Goal: Answer question/provide support

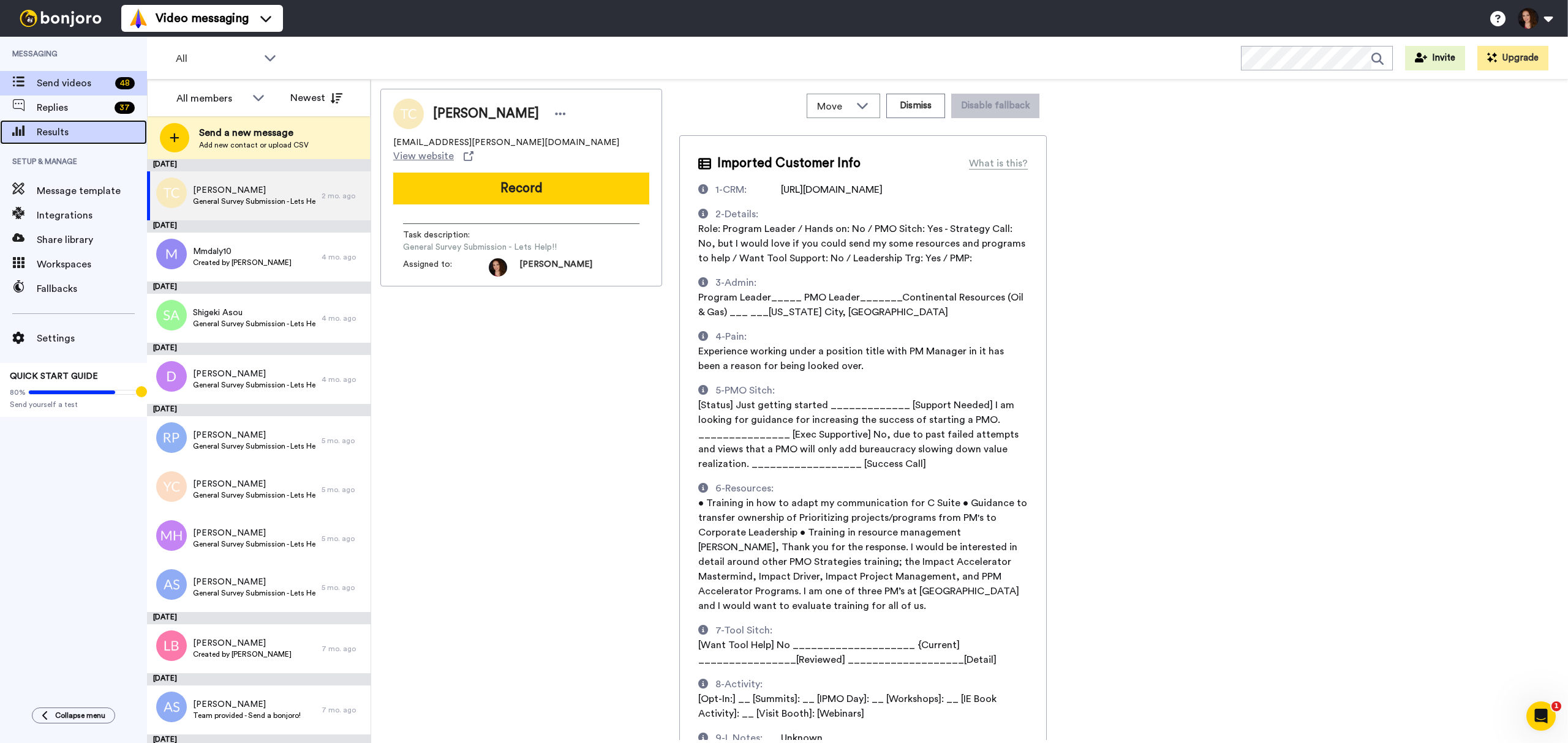
click at [75, 128] on span "Results" at bounding box center [92, 132] width 110 height 14
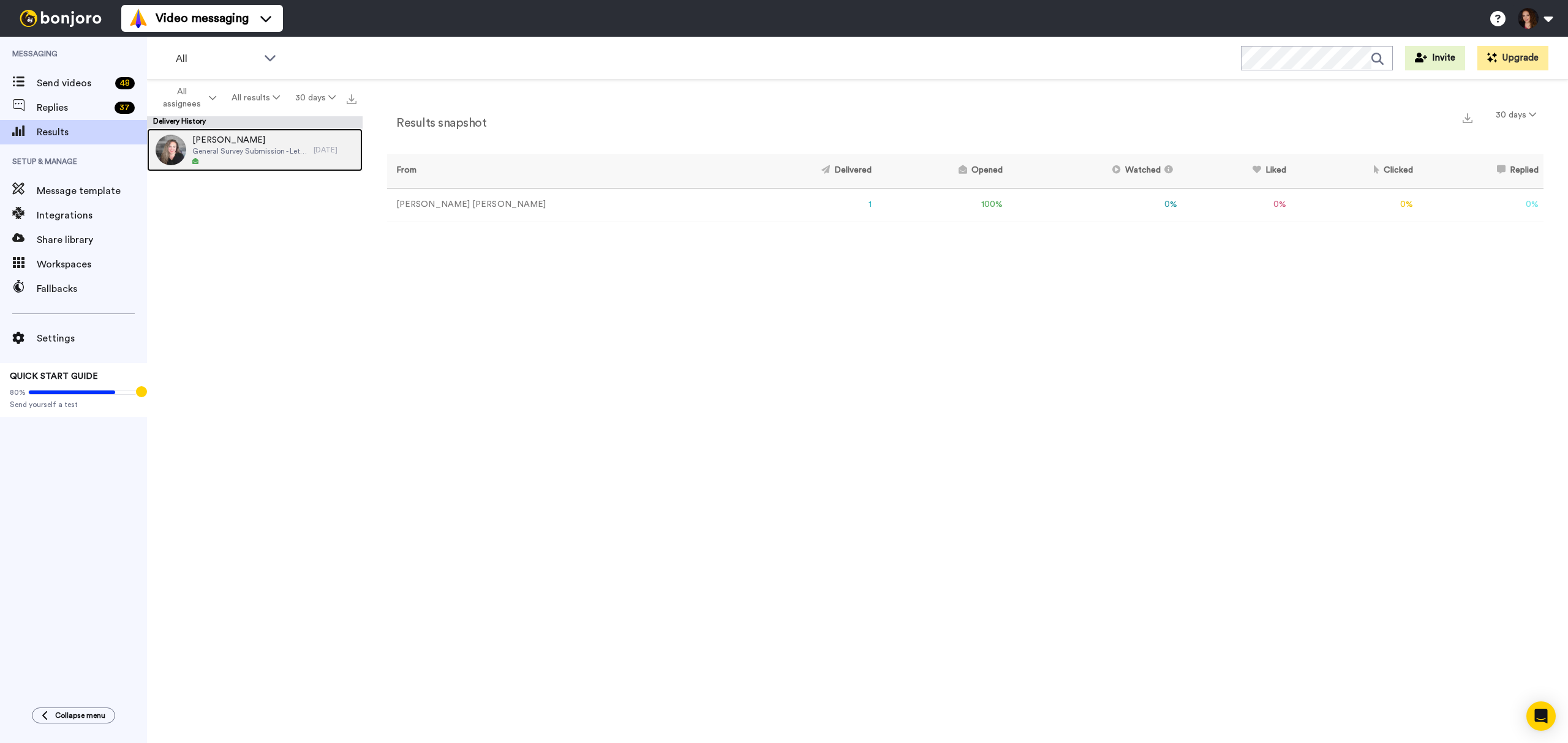
click at [218, 140] on span "[PERSON_NAME]" at bounding box center [250, 140] width 116 height 12
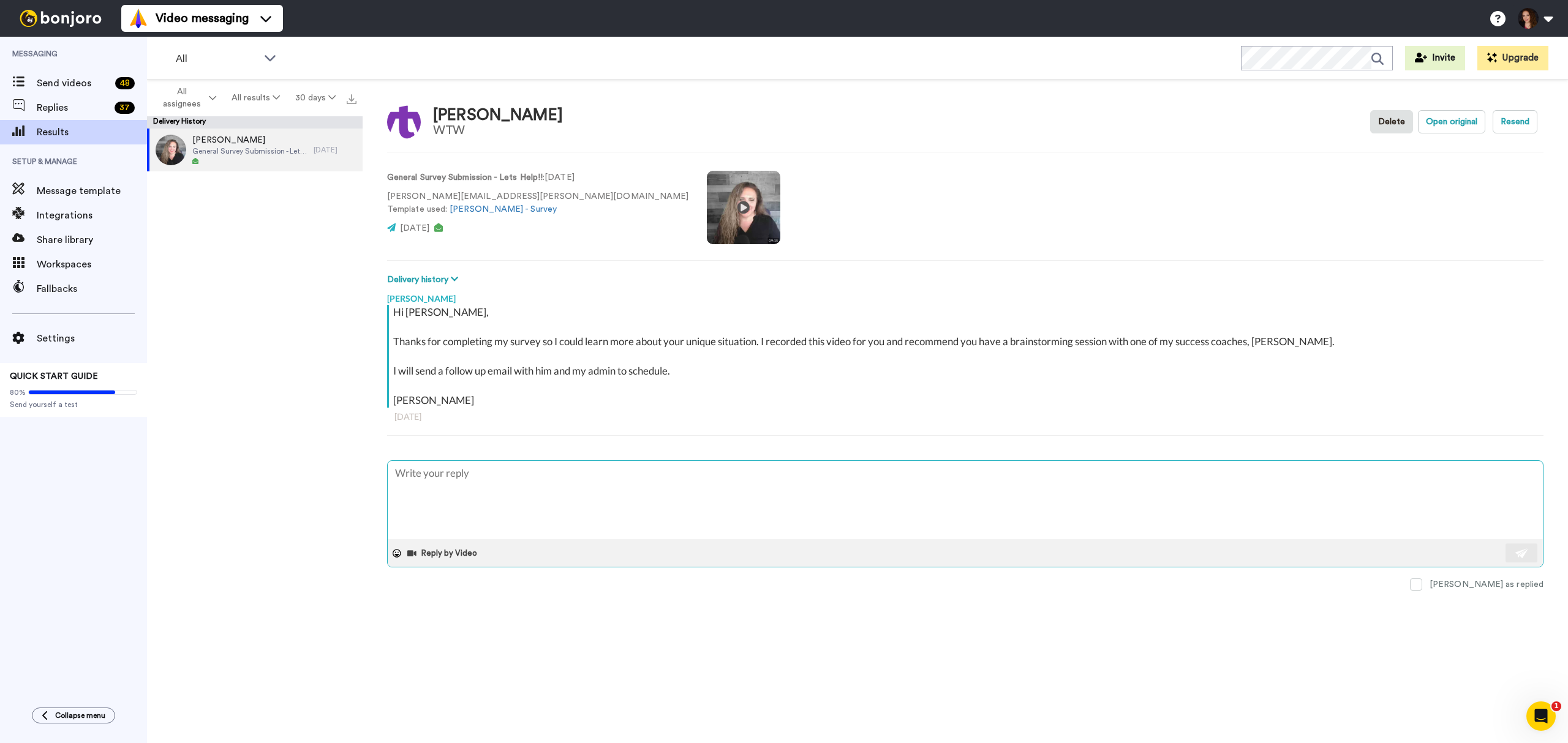
type textarea "x"
type textarea "J"
type textarea "x"
type textarea "Ju"
type textarea "x"
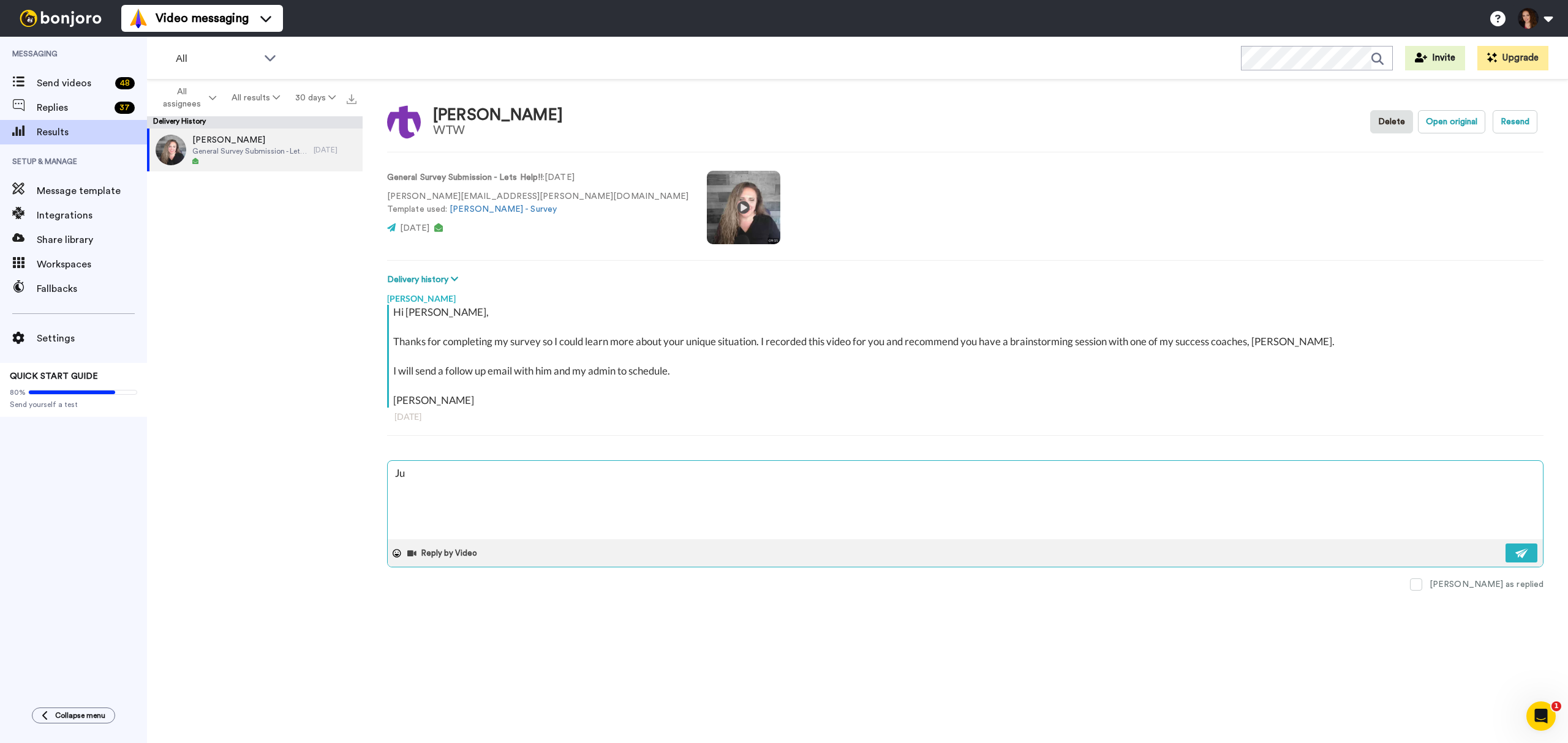
type textarea "[DEMOGRAPHIC_DATA]"
type textarea "x"
type textarea "Just"
type textarea "x"
type textarea "Just"
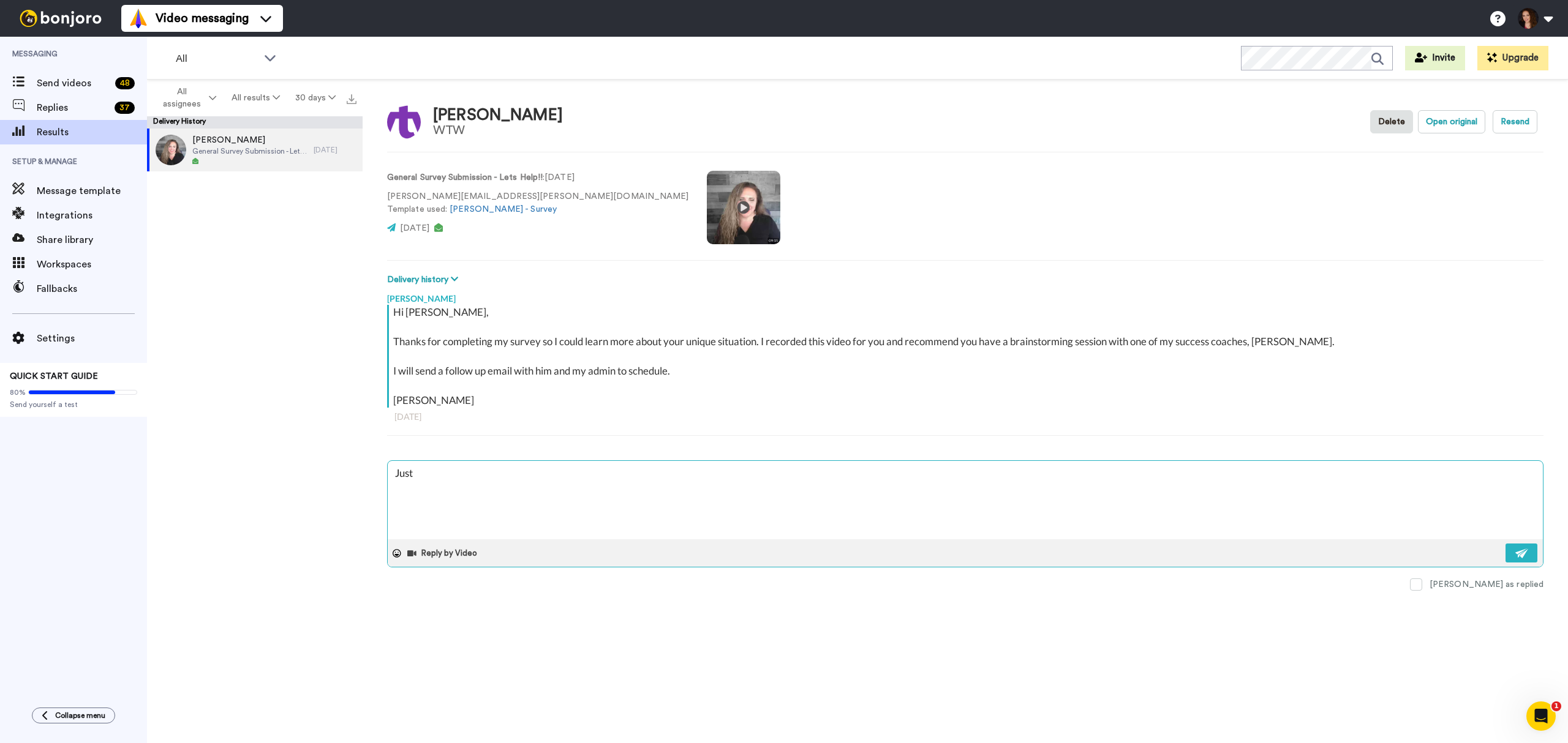
type textarea "x"
type textarea "Just m"
type textarea "x"
type textarea "Just ma"
type textarea "x"
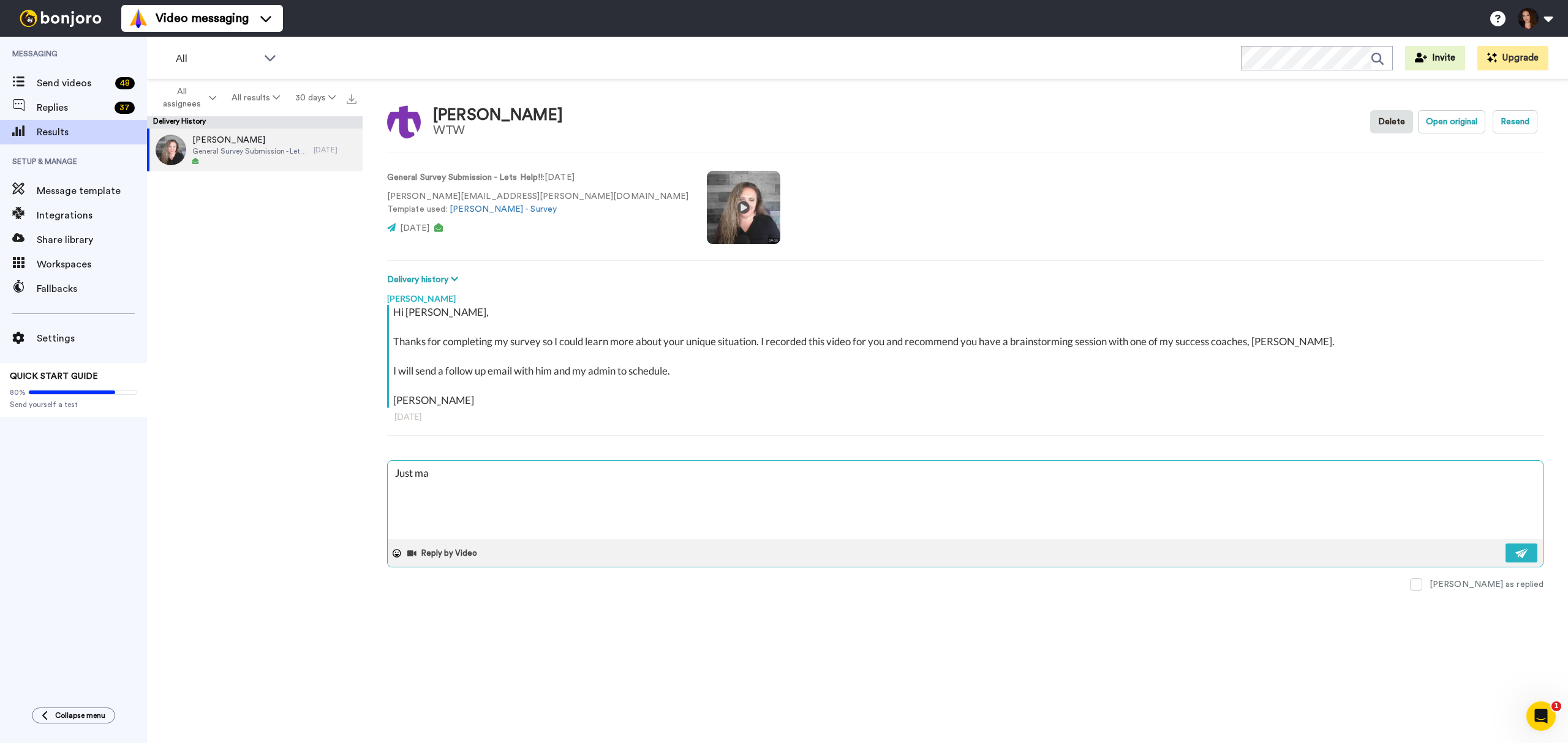
type textarea "Just mak"
type textarea "x"
type textarea "Just [PERSON_NAME]"
type textarea "x"
type textarea "Just makin"
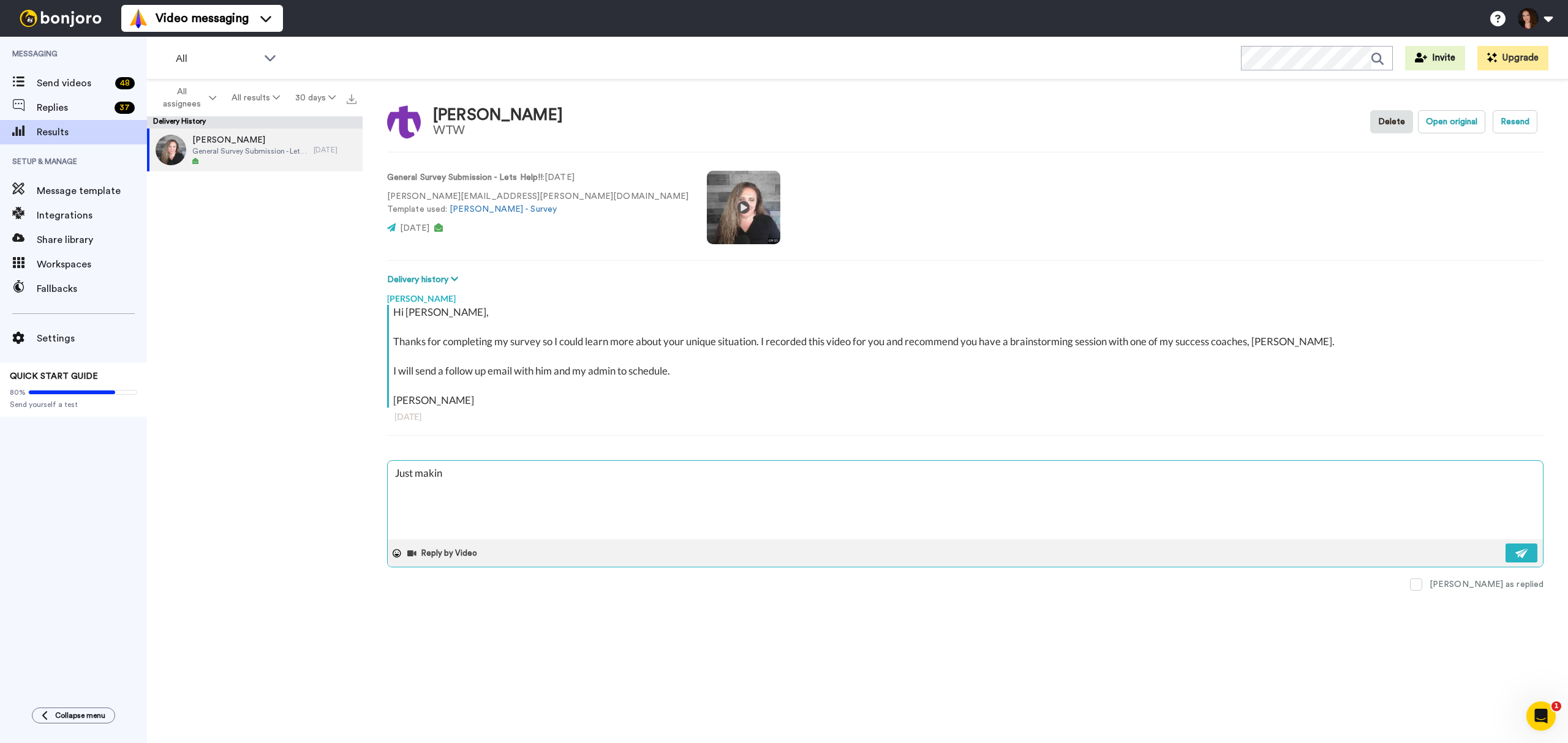
type textarea "x"
type textarea "Just making"
type textarea "x"
type textarea "Just making"
type textarea "x"
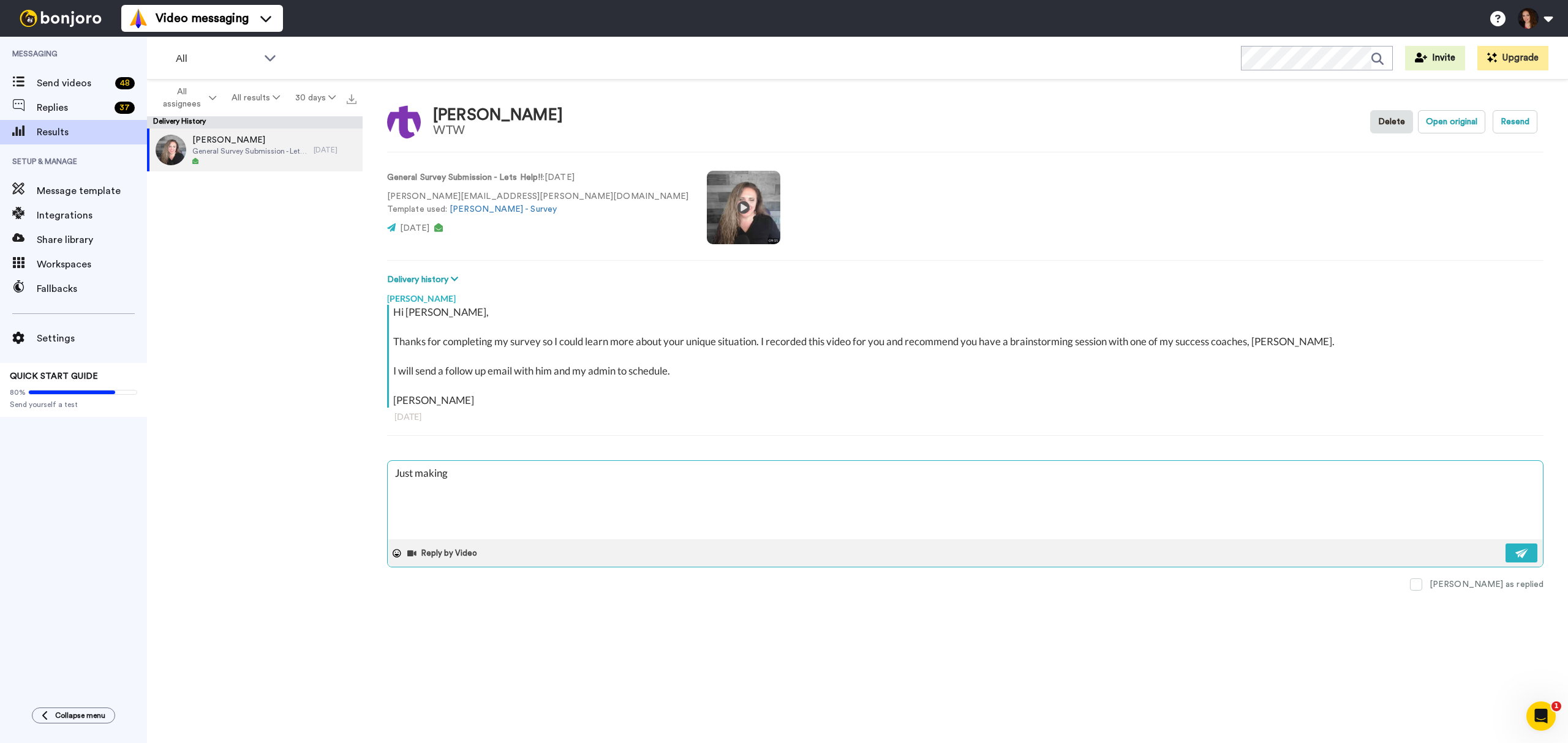
type textarea "Just making s"
type textarea "x"
type textarea "Just making su"
type textarea "x"
type textarea "Just making sur"
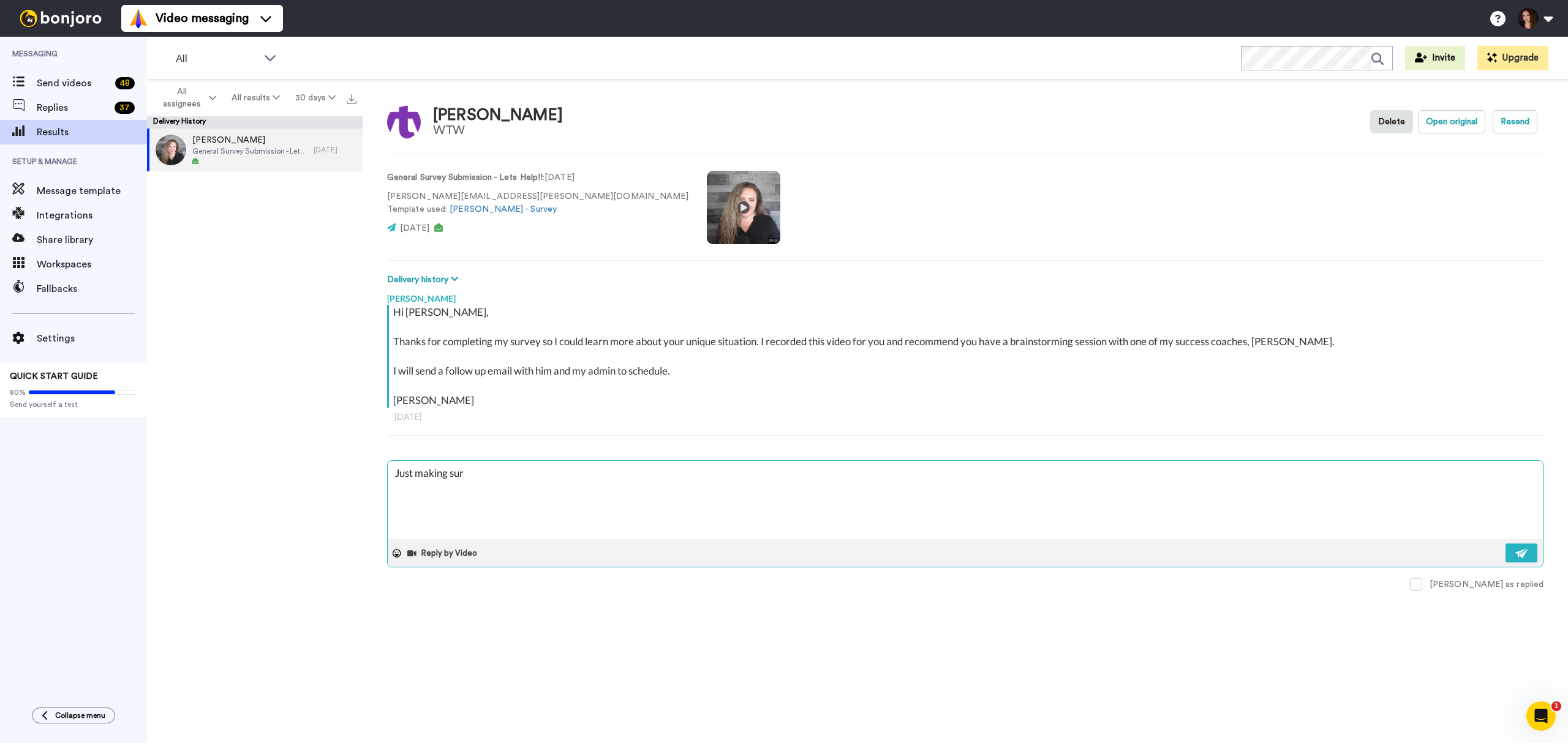
type textarea "x"
type textarea "Just making sure"
type textarea "x"
type textarea "Just making sure"
type textarea "x"
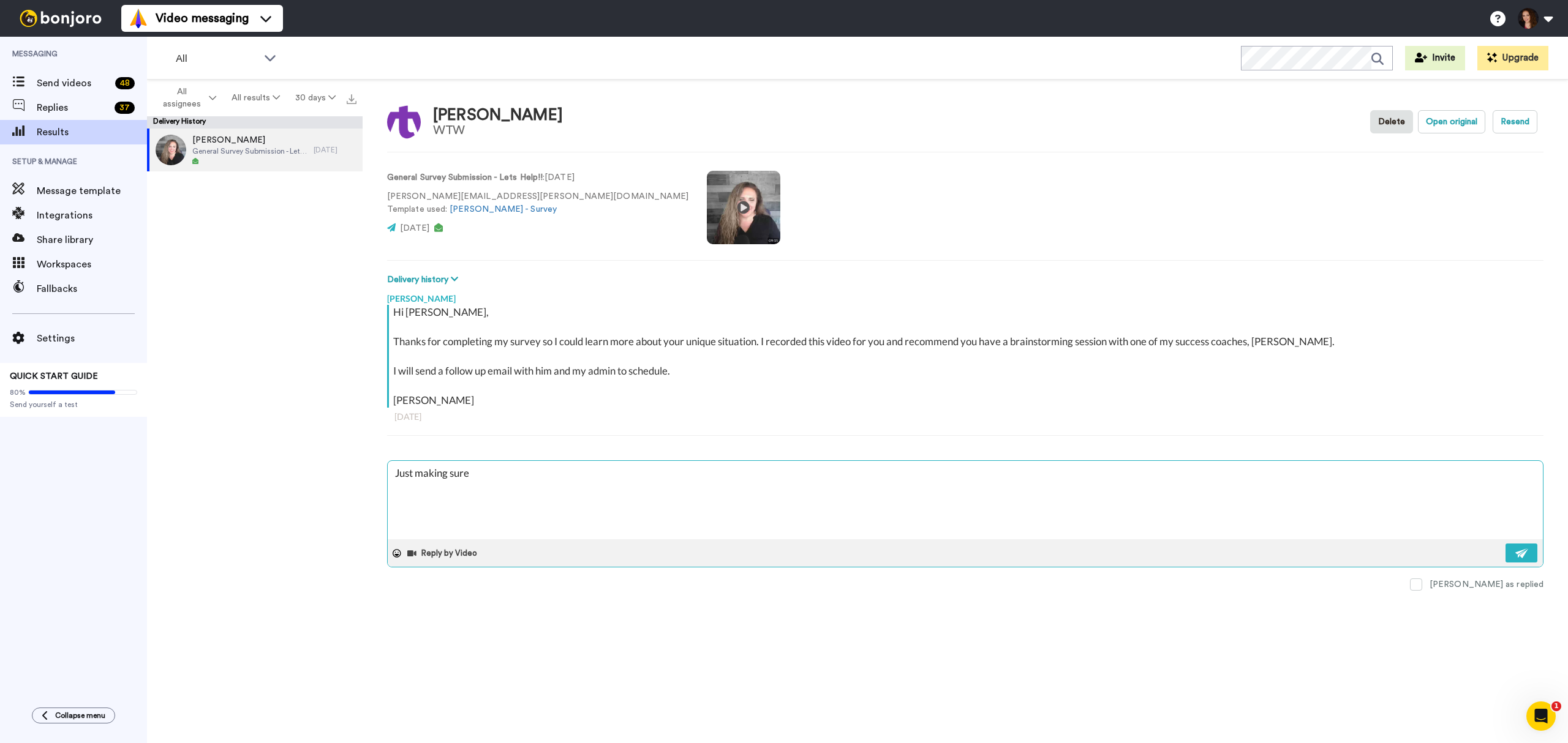
type textarea "Just making sure y"
type textarea "x"
type textarea "Just making sure yo"
type textarea "x"
type textarea "Just making sure you"
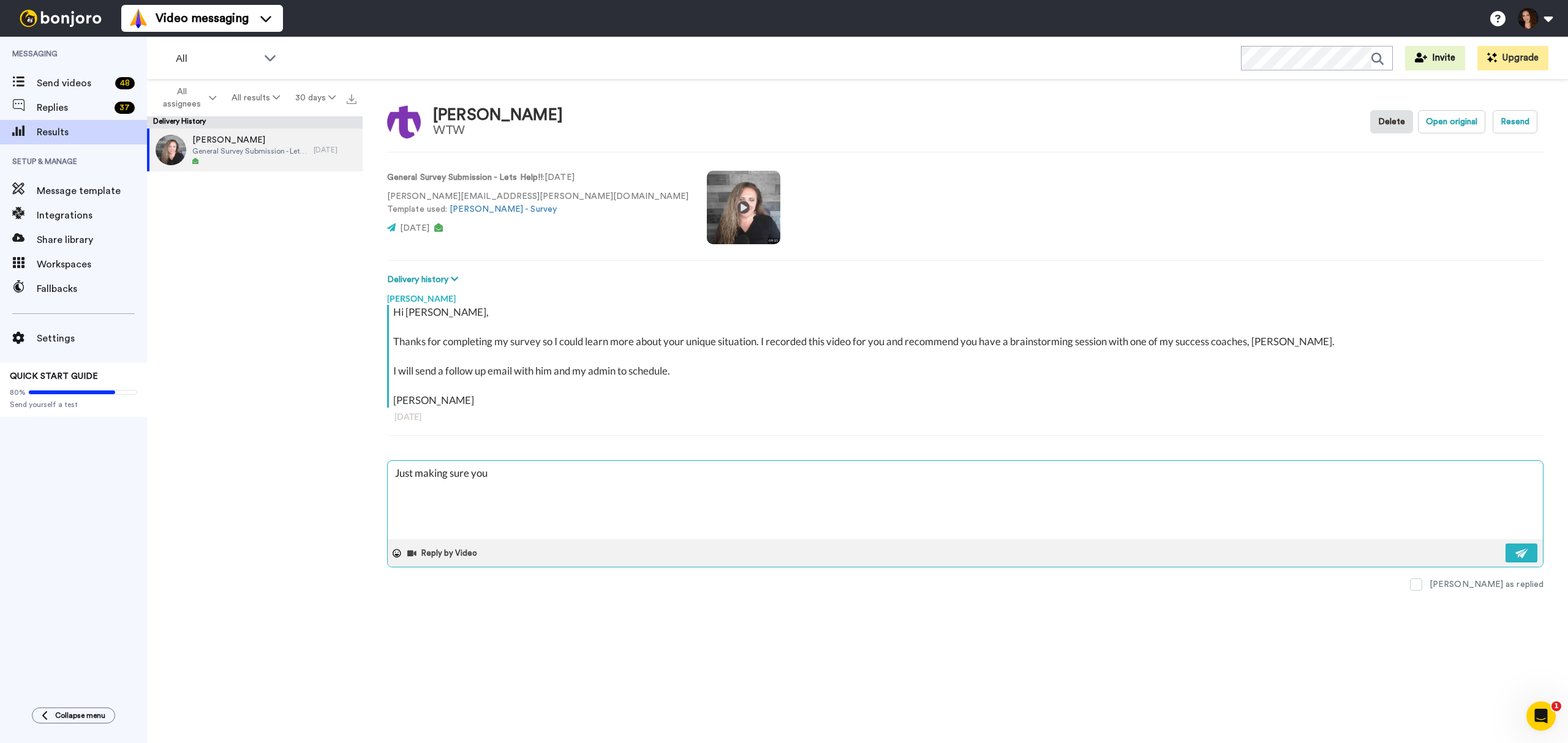
type textarea "x"
type textarea "Just making sure you"
type textarea "x"
type textarea "Just making sure you s"
type textarea "x"
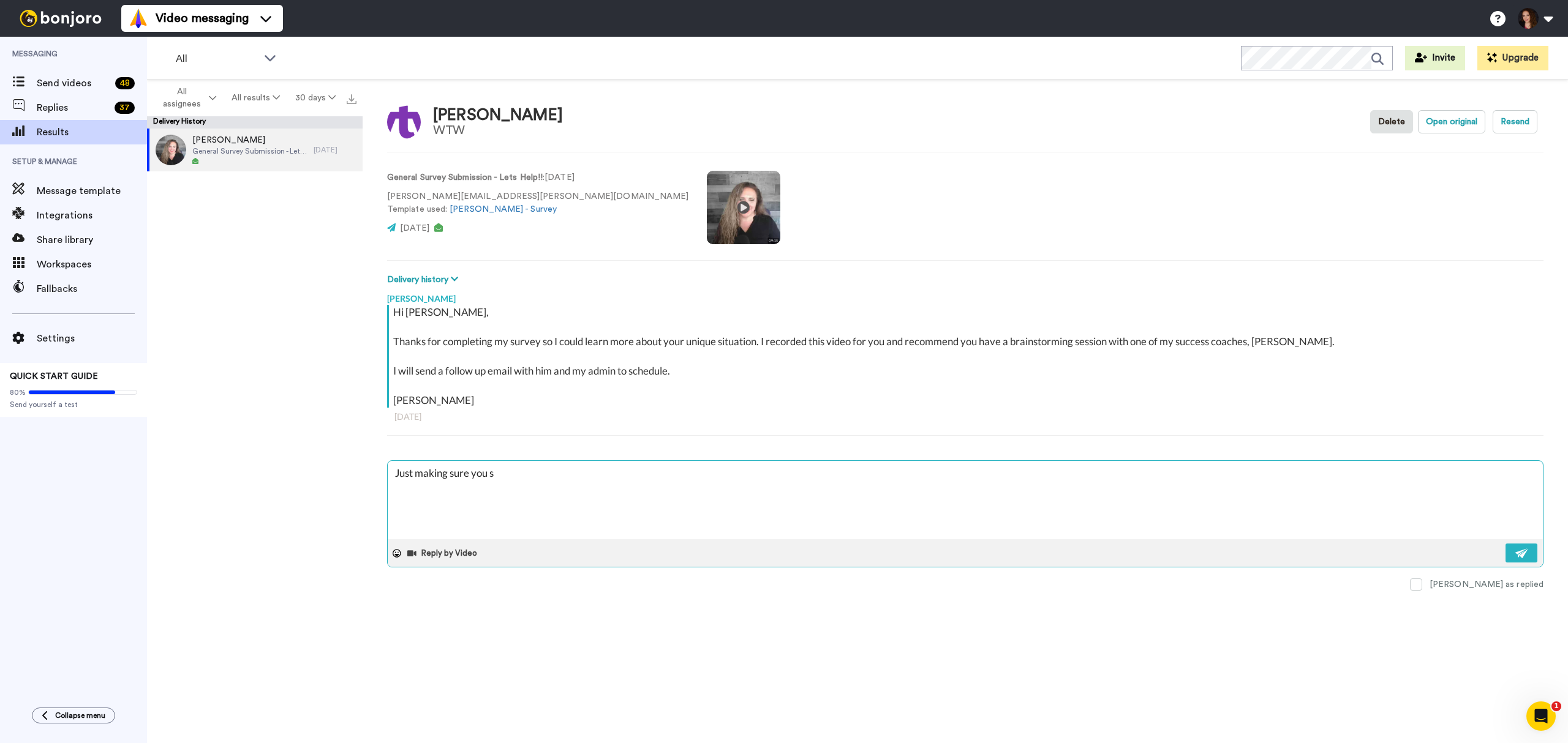
type textarea "Just making sure you sa"
type textarea "x"
type textarea "Just making sure you saw"
type textarea "x"
type textarea "Just making sure you saw"
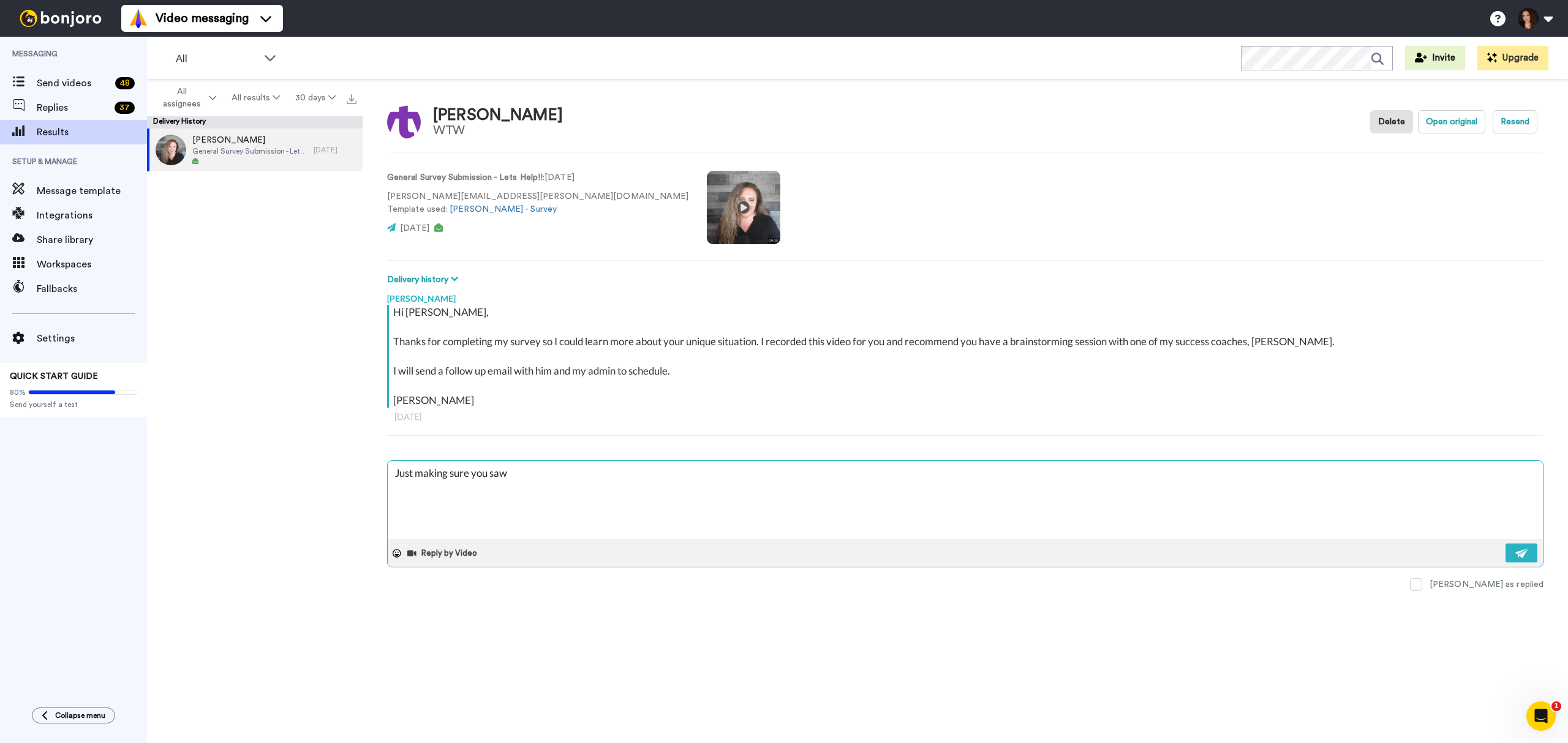
type textarea "x"
type textarea "Just making sure you saw t"
type textarea "x"
type textarea "Just making sure you saw th"
type textarea "x"
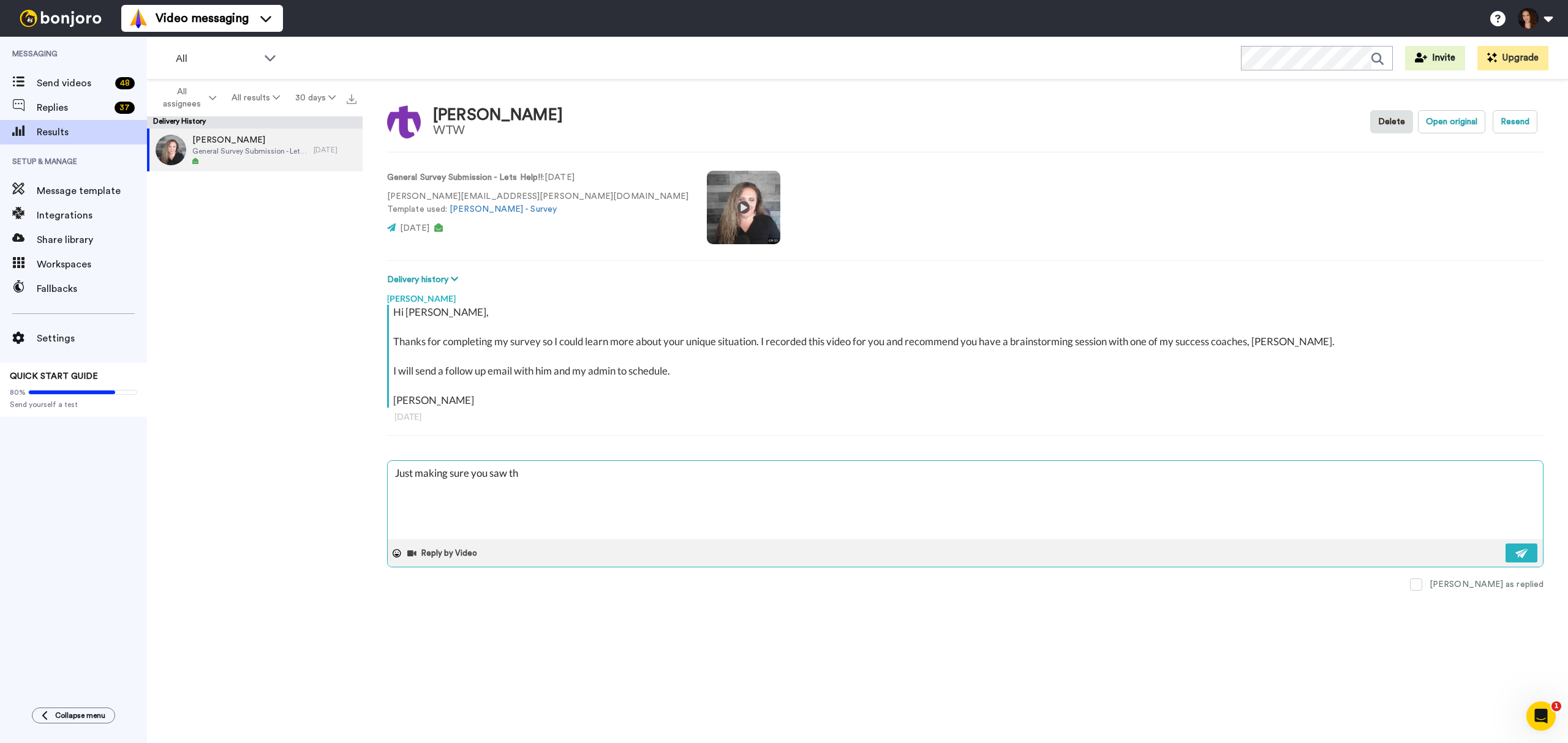
type textarea "Just making sure you saw thi"
type textarea "x"
type textarea "Just making sure you saw this"
type textarea "x"
type textarea "Just making sure you saw this"
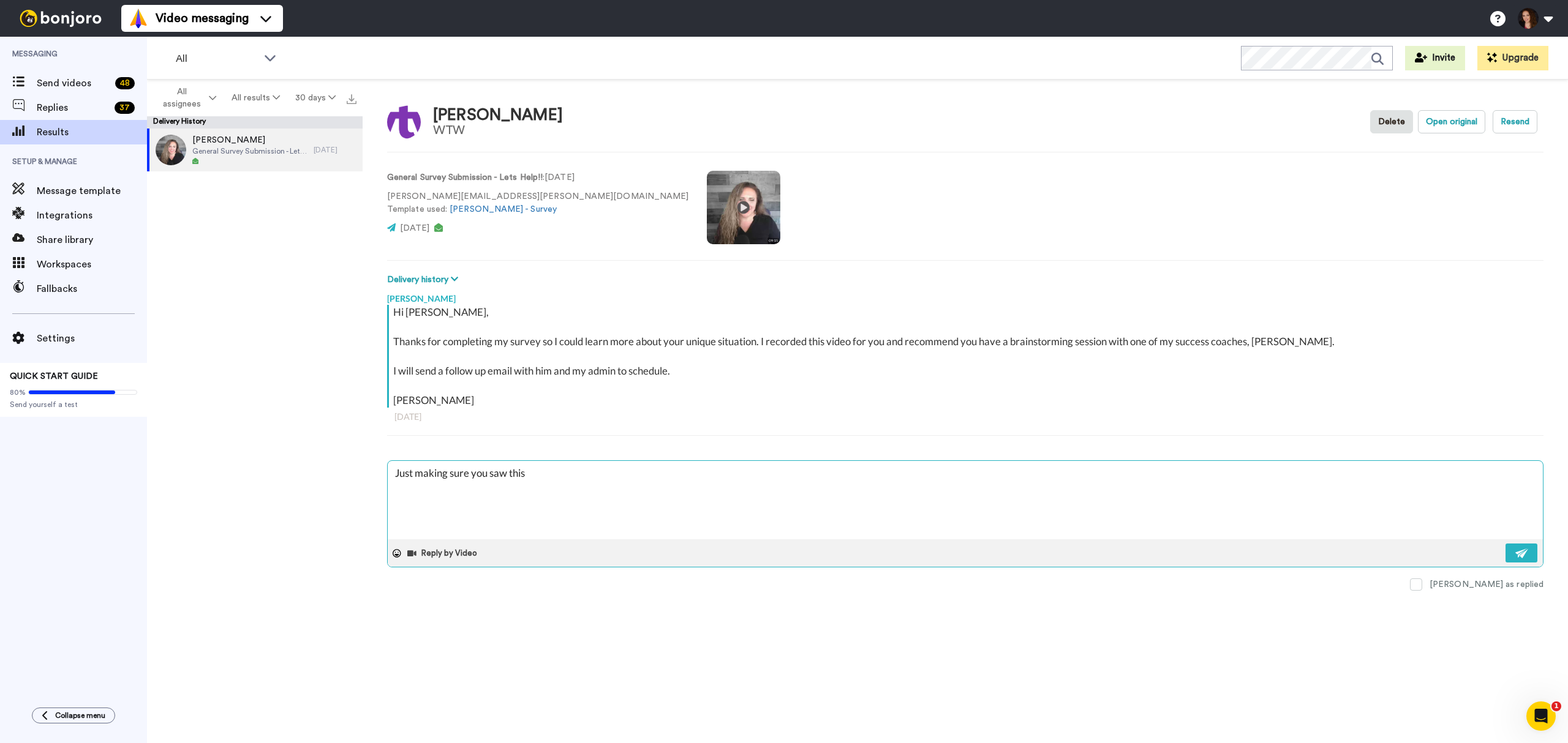
type textarea "x"
type textarea "Just making sure you saw this v"
type textarea "x"
type textarea "Just making sure you saw this vi"
type textarea "x"
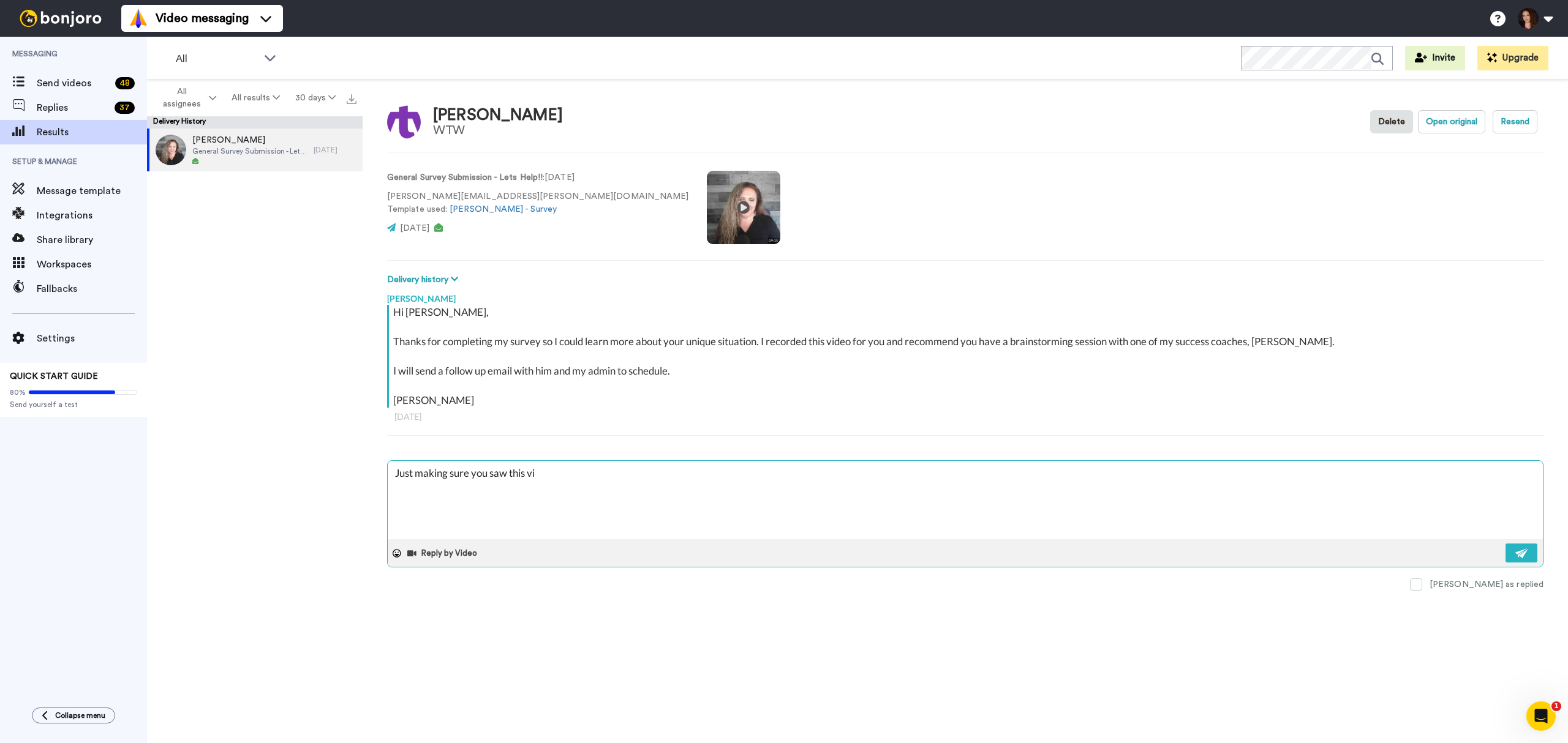
type textarea "Just making sure you saw this vid"
type textarea "x"
type textarea "Just making sure you saw this vide"
type textarea "x"
type textarea "Just making sure you saw this video"
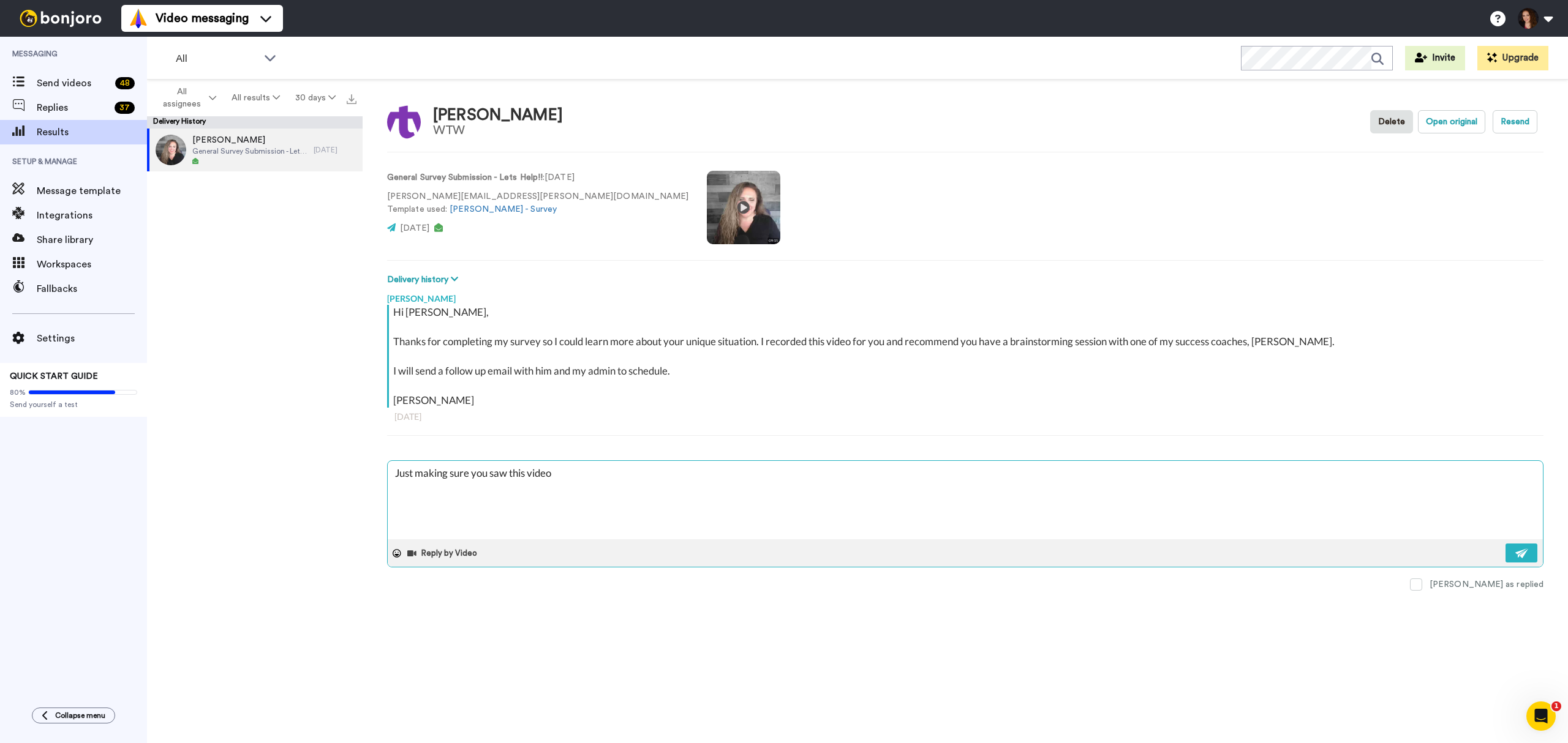
type textarea "x"
type textarea "Just making sure you saw this video."
type textarea "x"
type textarea "Just making sure you saw this video.."
type textarea "x"
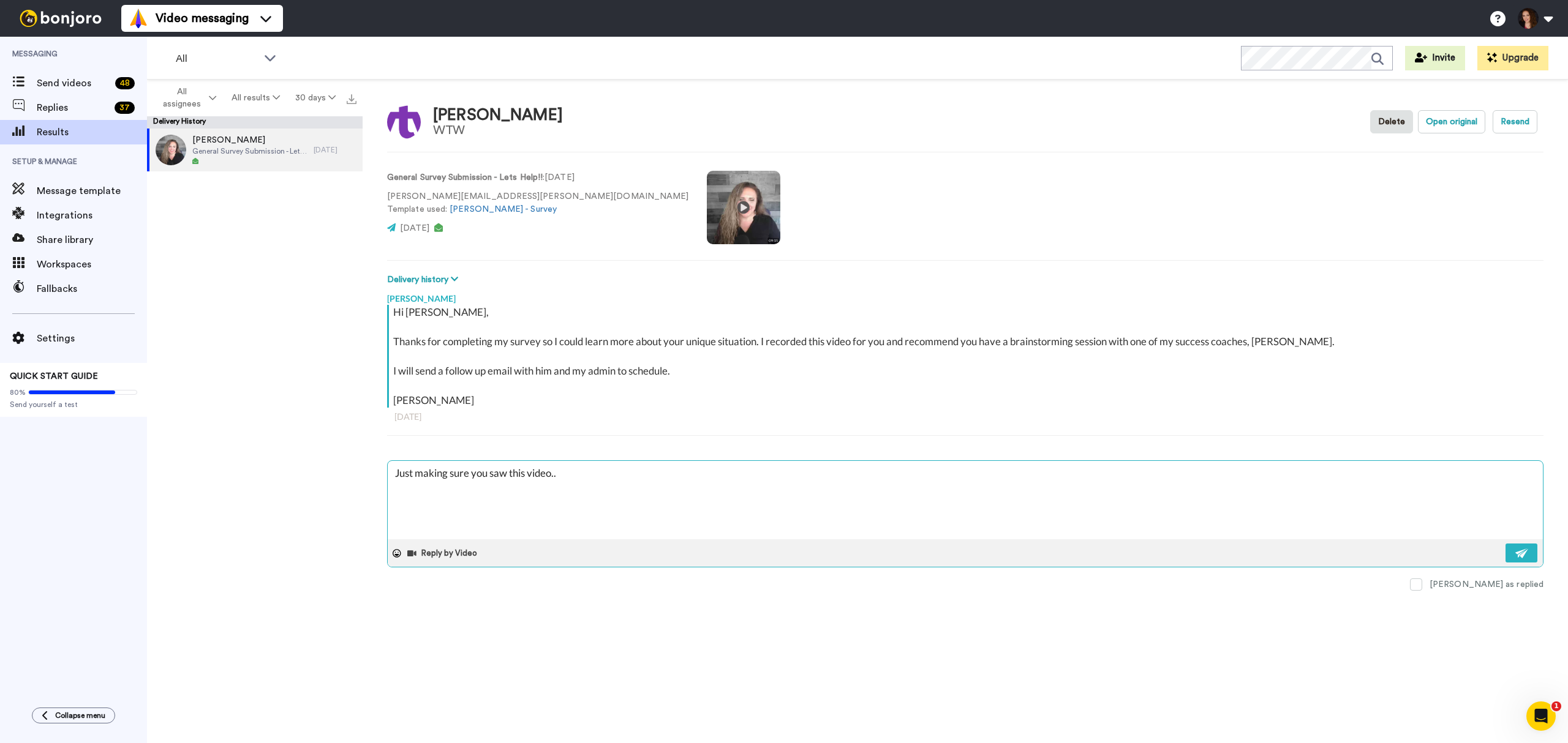
type textarea "Just making sure you saw this video..."
type textarea "x"
type textarea "Just making sure you saw this video.."
type textarea "x"
type textarea "Just making sure you saw this video."
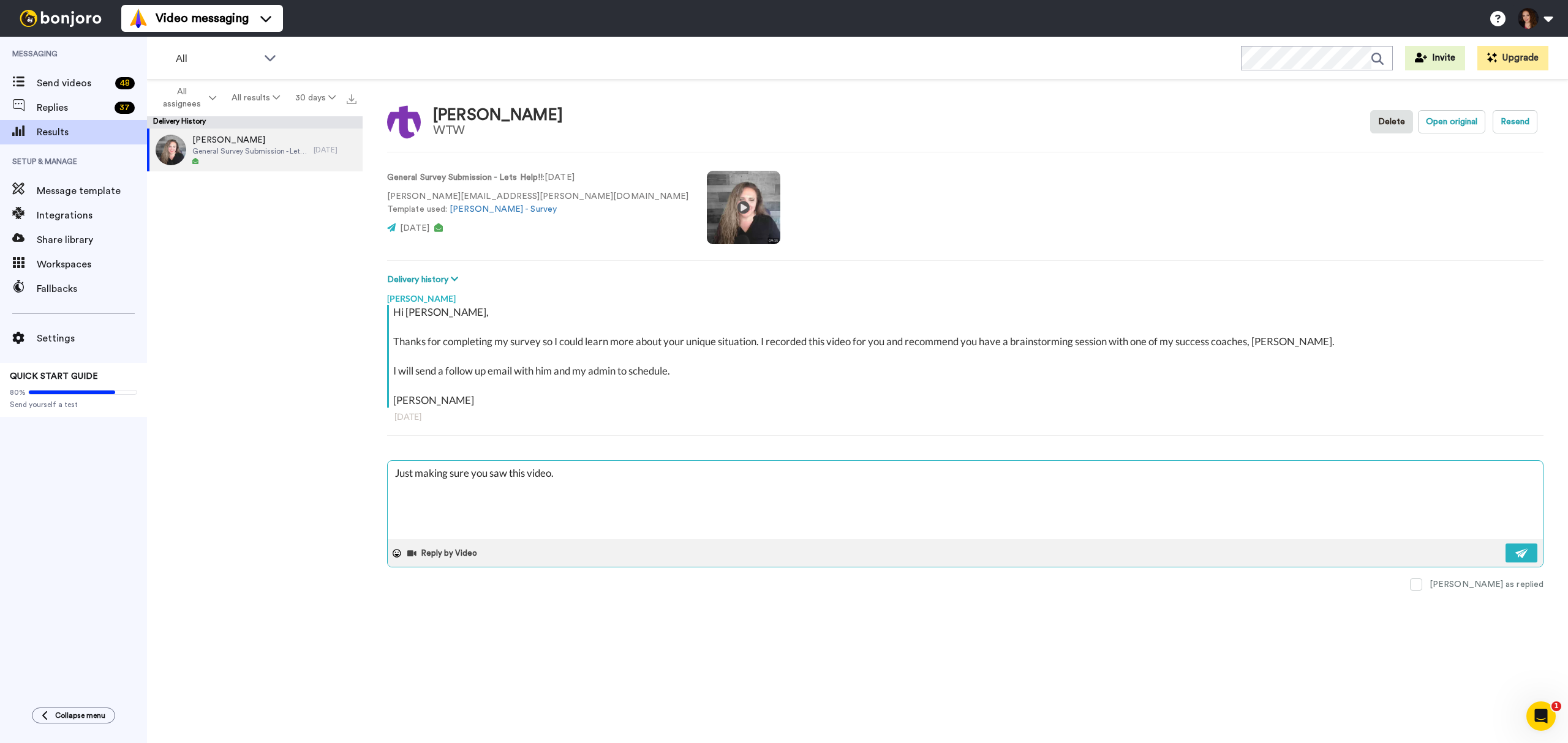
type textarea "x"
type textarea "Just making sure you saw this video"
type textarea "x"
type textarea "Just making sure you saw this video"
type textarea "x"
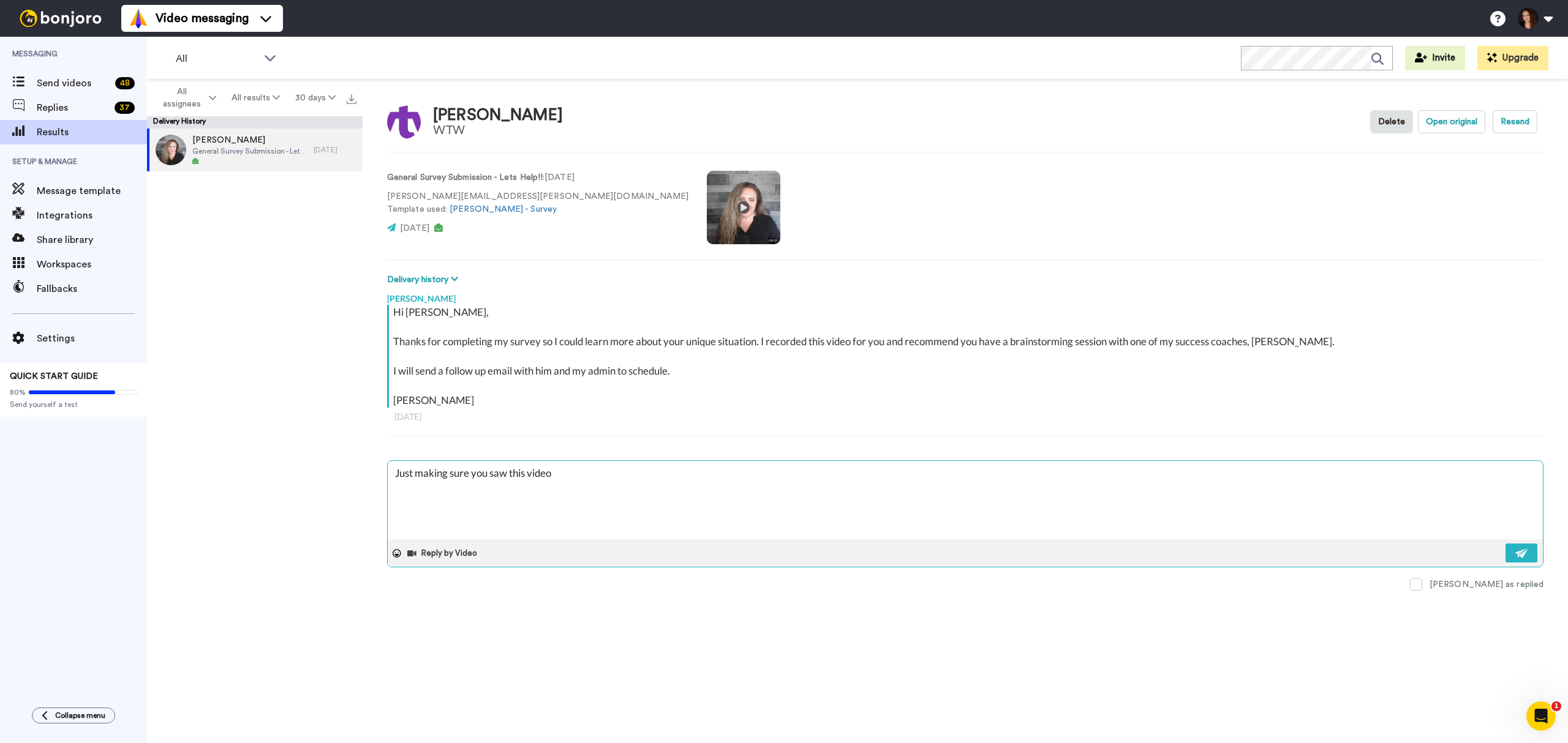
type textarea "Just making sure you saw this video I"
type textarea "x"
type textarea "Just making sure you saw this video I"
type textarea "x"
type textarea "Just making sure you saw this video I m"
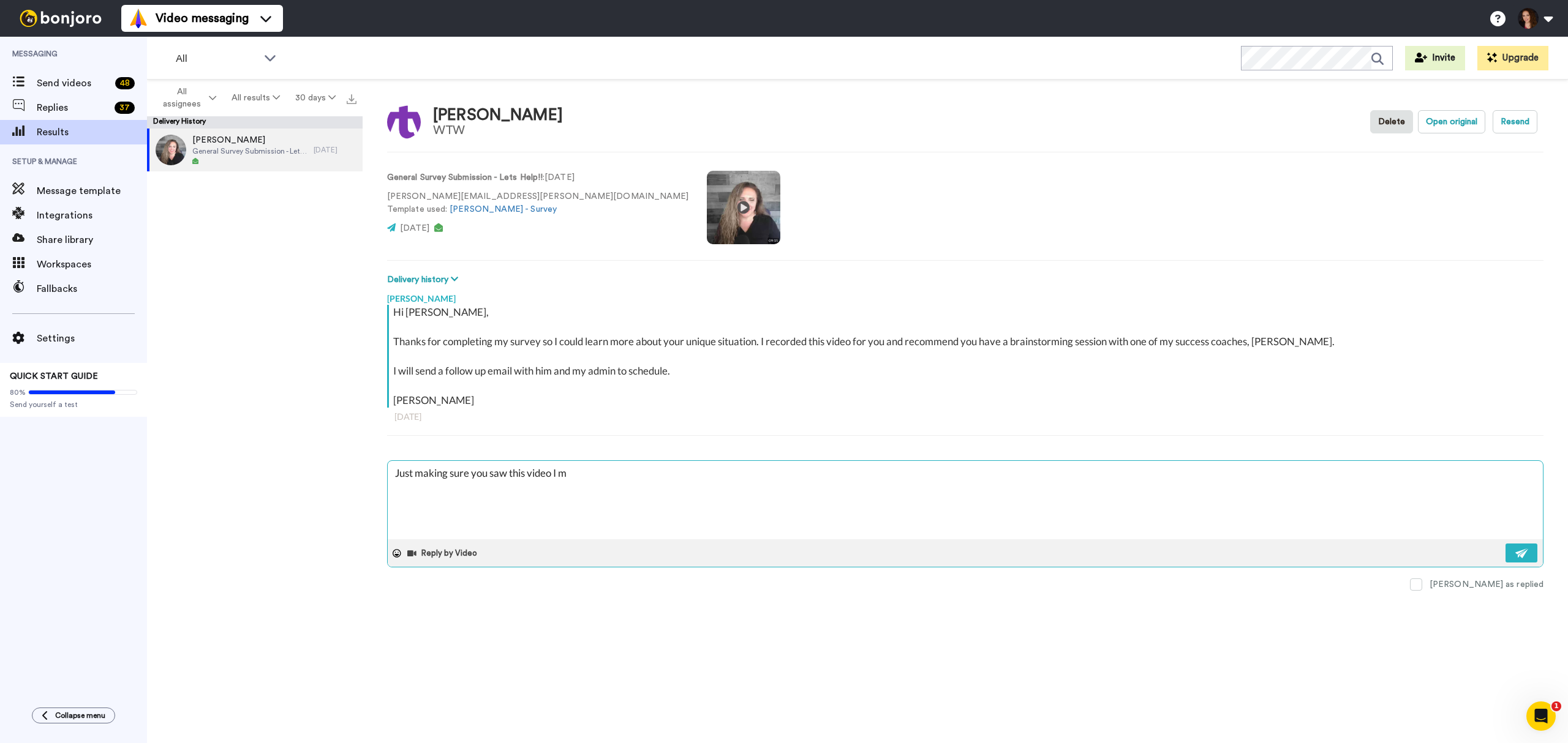
type textarea "x"
type textarea "Just making sure you saw this video I"
type textarea "x"
type textarea "Just making sure you saw this video I r"
type textarea "x"
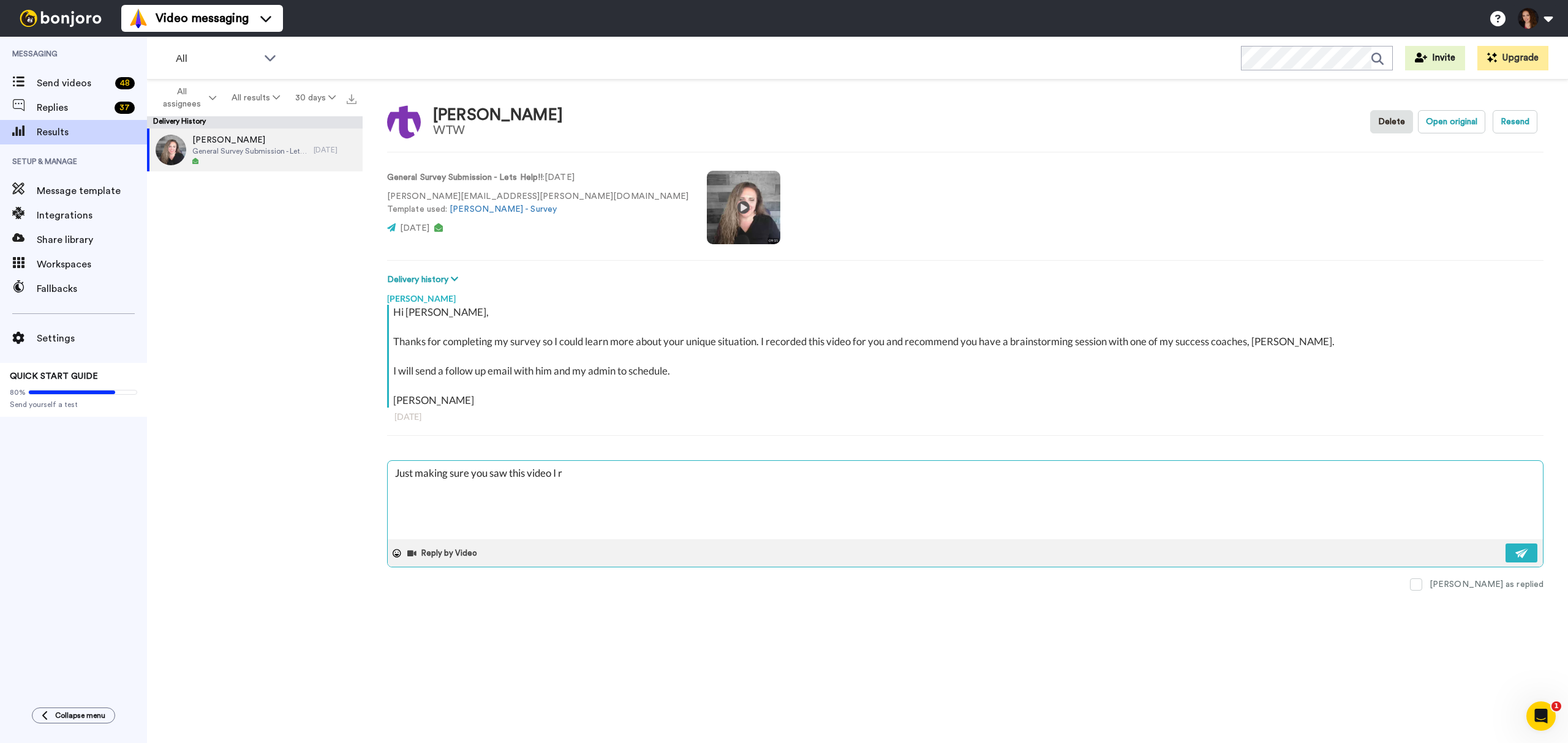
type textarea "Just making sure you saw this video I re"
type textarea "x"
type textarea "Just making sure you saw this video I rec"
type textarea "x"
type textarea "Just making sure you saw this video I reco"
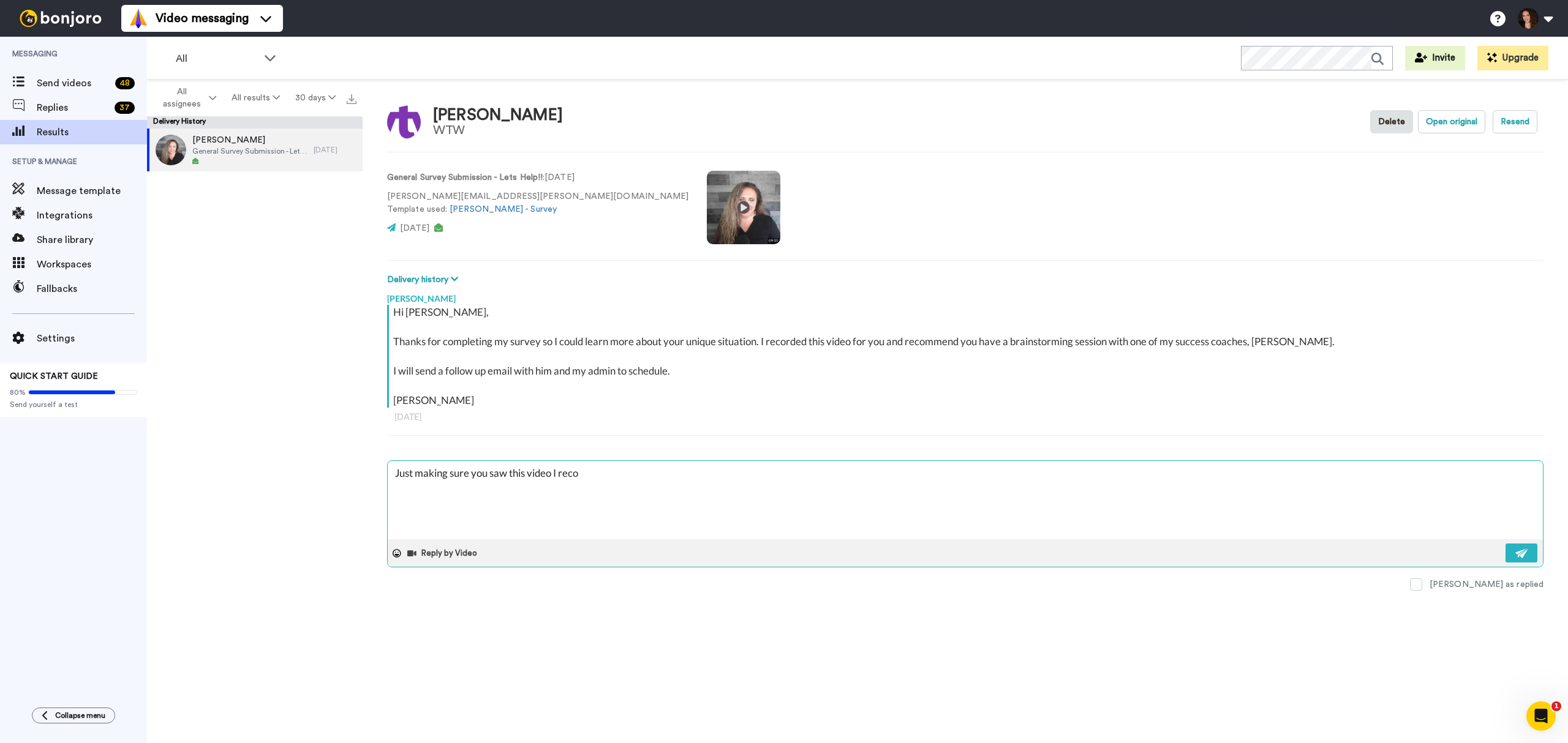
type textarea "x"
type textarea "Just making sure you saw this video I recor"
type textarea "x"
type textarea "Just making sure you saw this video I record"
type textarea "x"
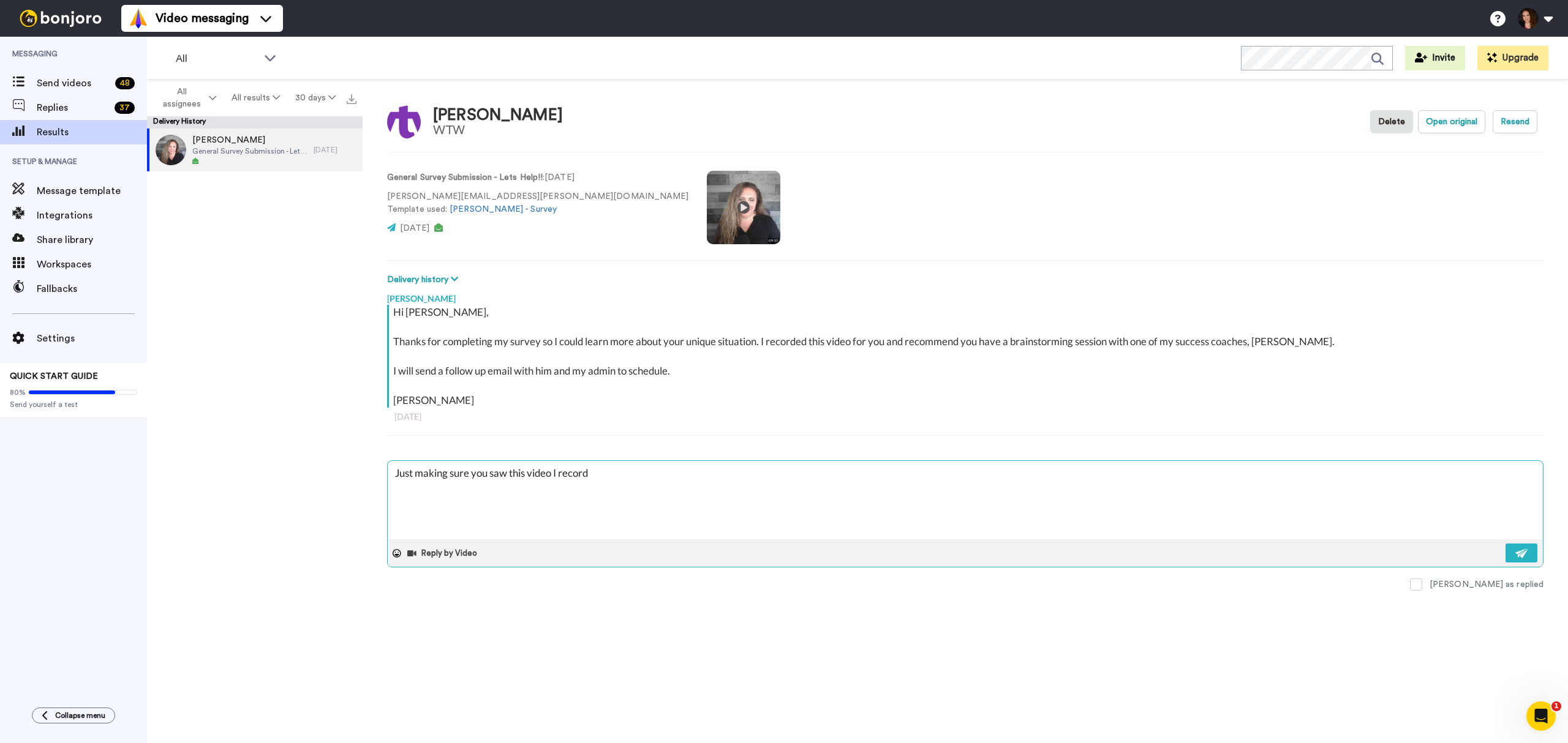
type textarea "Just making sure you saw this video I recorde"
type textarea "x"
type textarea "Just making sure you saw this video I recorded"
type textarea "x"
type textarea "Just making sure you saw this video I recorded"
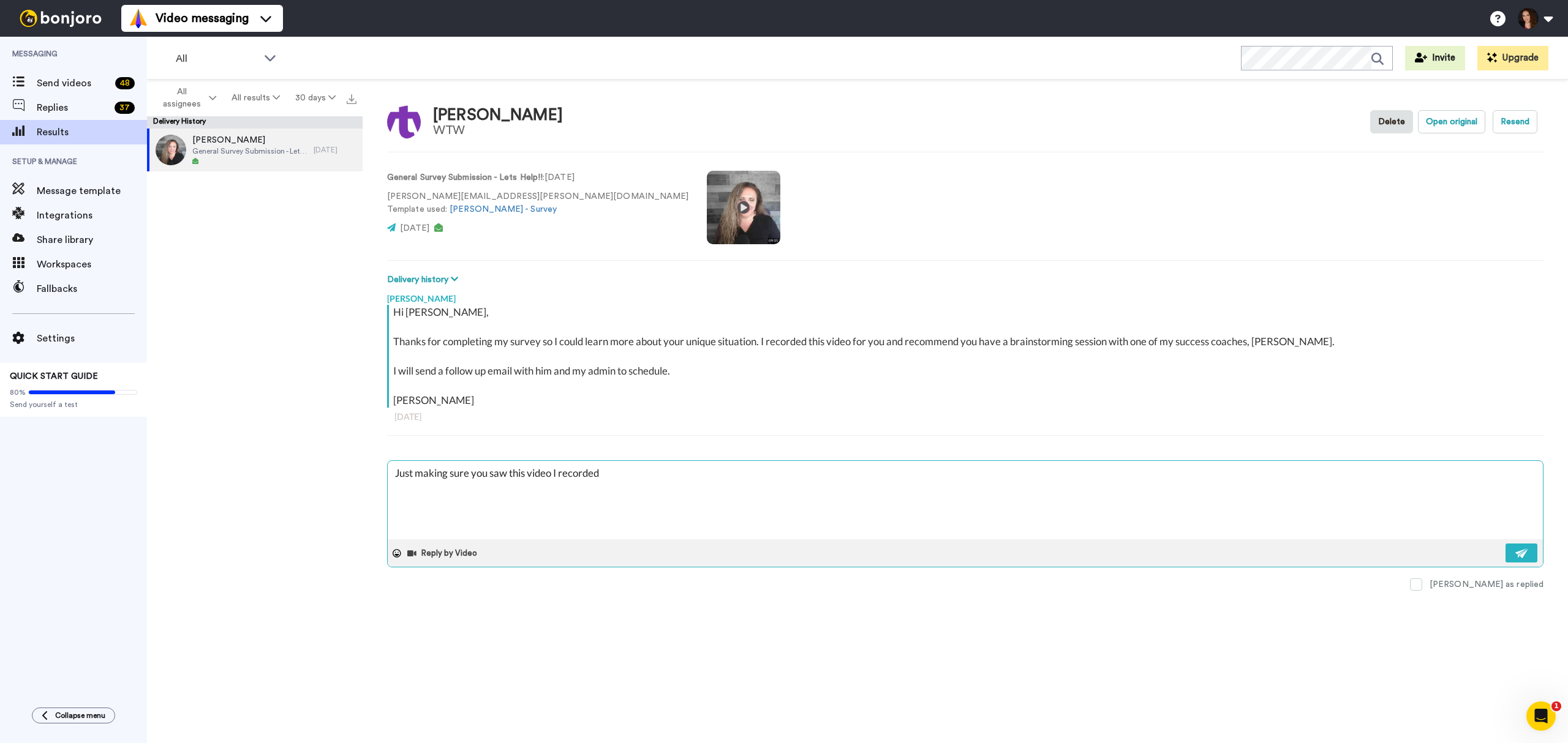
type textarea "x"
type textarea "Just making sure you saw this video I recorded f"
type textarea "x"
type textarea "Just making sure you saw this video I recorded fo"
type textarea "x"
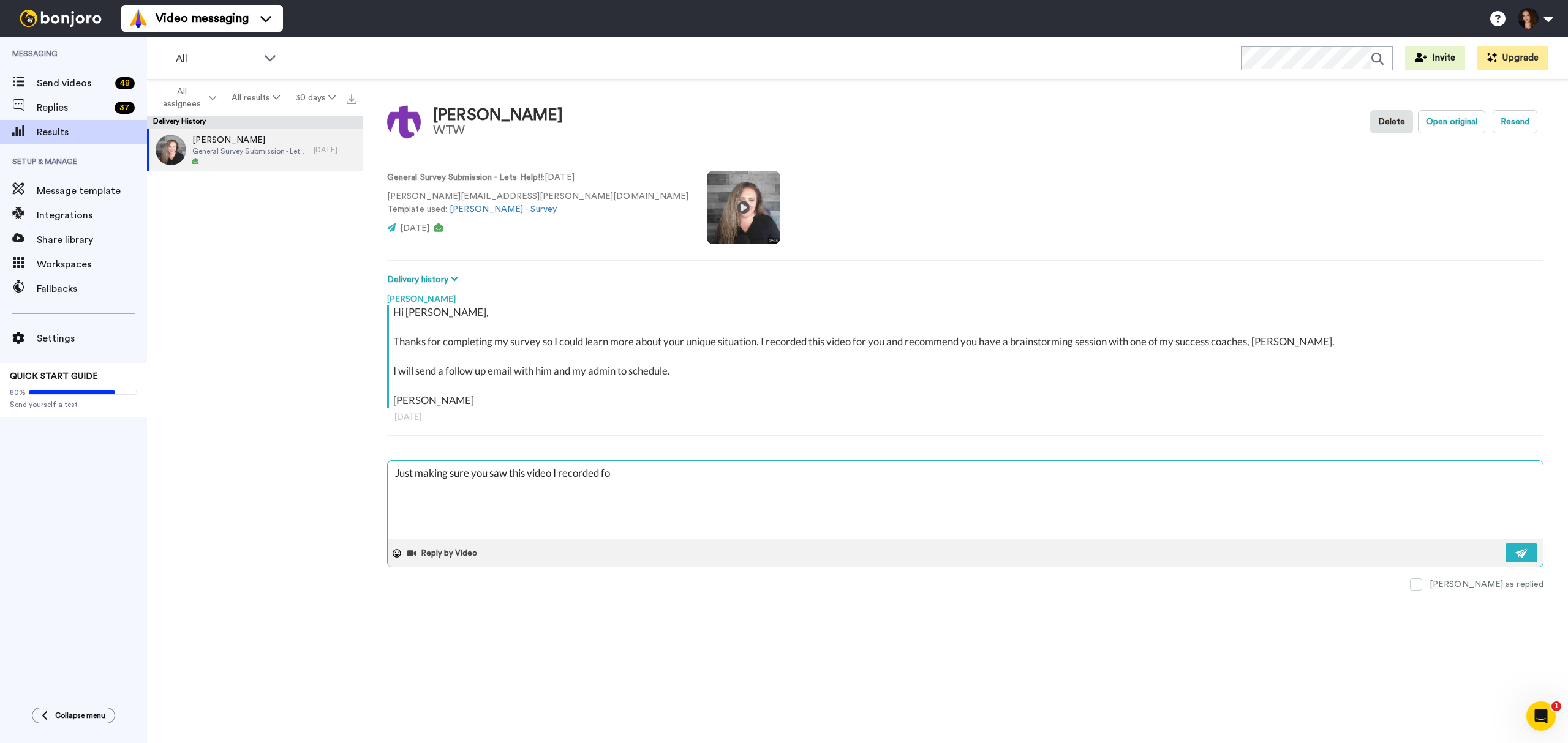
type textarea "Just making sure you saw this video I recorded for"
type textarea "x"
type textarea "Just making sure you saw this video I recorded for"
type textarea "x"
type textarea "Just making sure you saw this video I recorded for y"
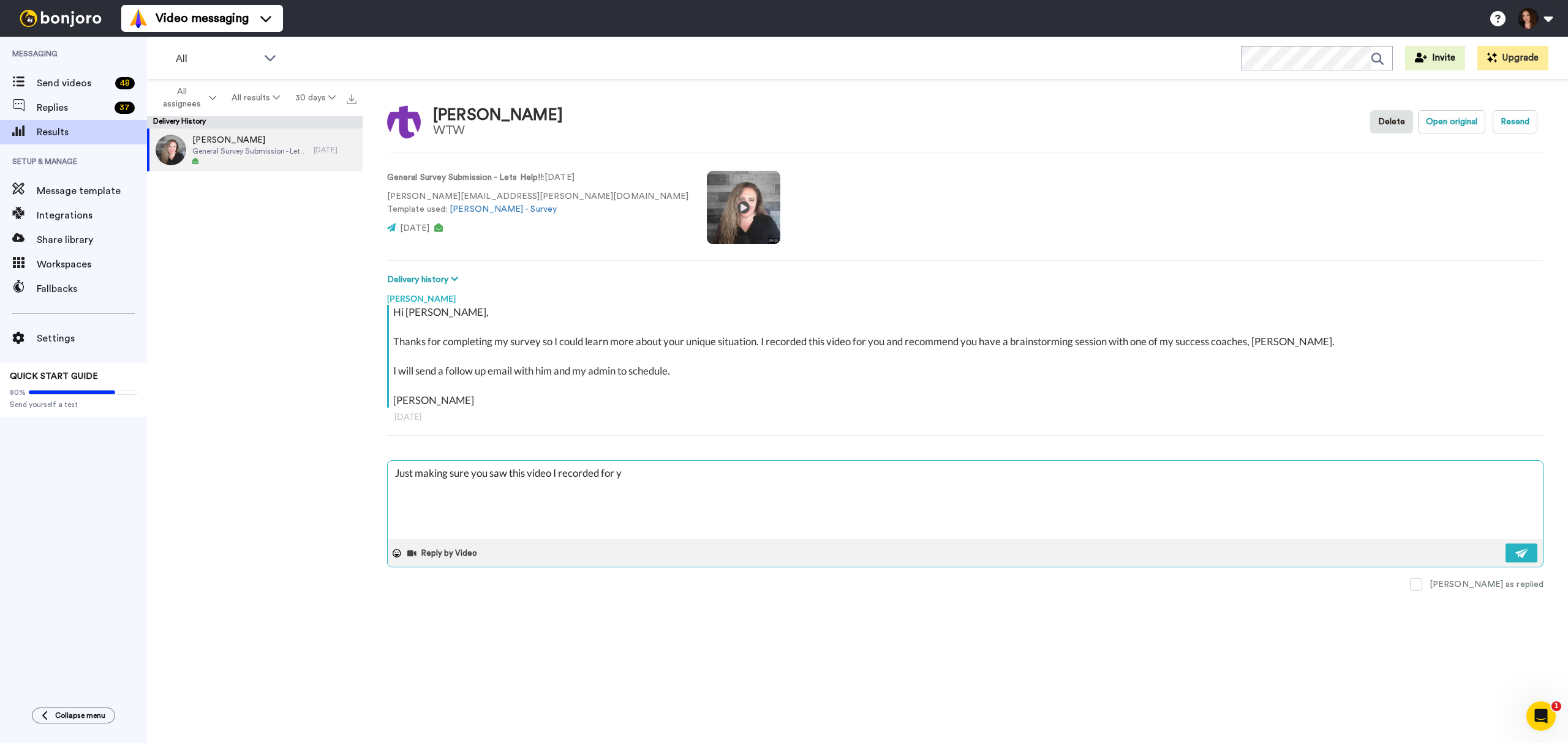
type textarea "x"
type textarea "Just making sure you saw this video I recorded for yo"
type textarea "x"
type textarea "Just making sure you saw this video I recorded for you"
type textarea "x"
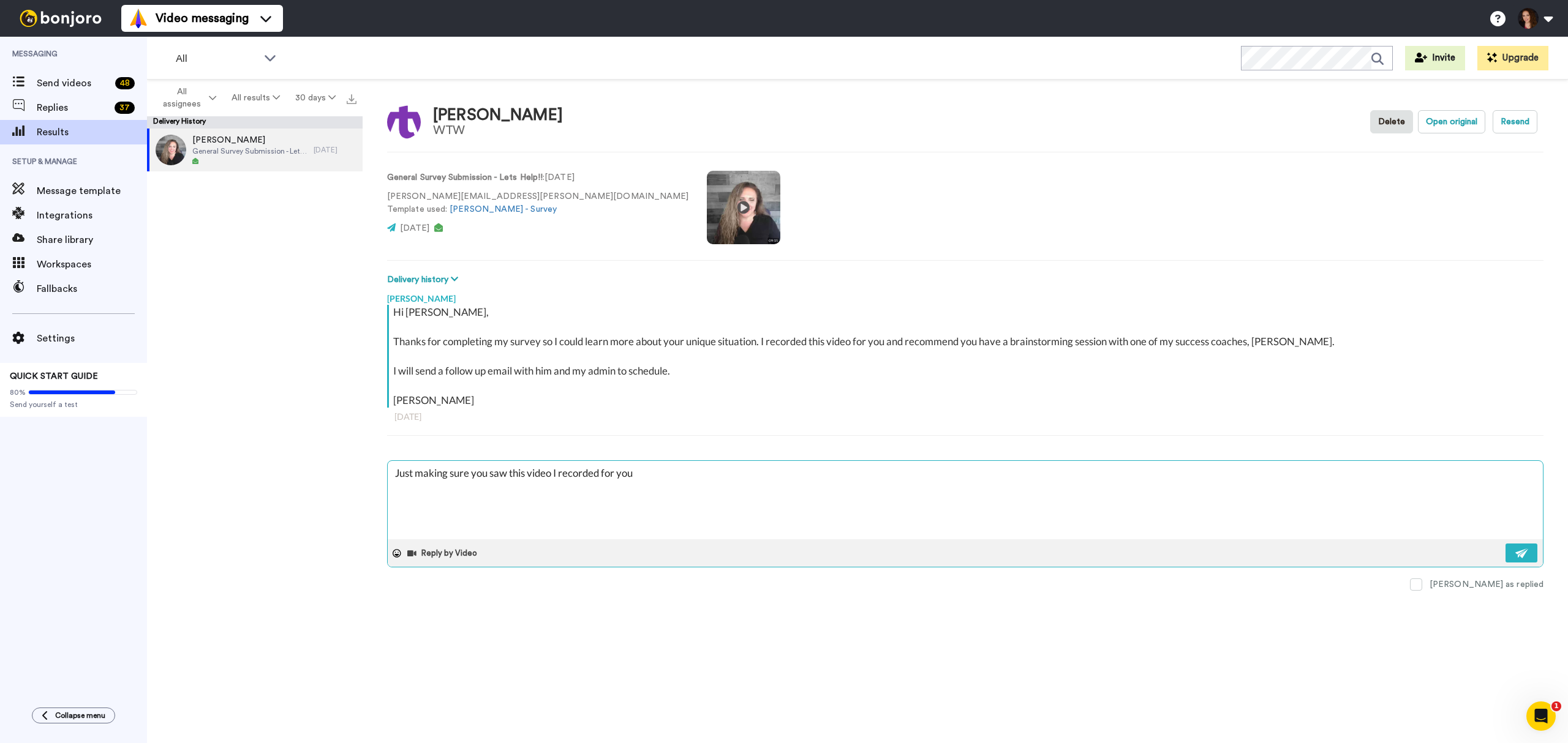
type textarea "Just making sure you saw this video I recorded for you."
type textarea "x"
type textarea "Just making sure you saw this video I recorded for you."
type textarea "x"
type textarea "Just making sure you saw this video I recorded for you."
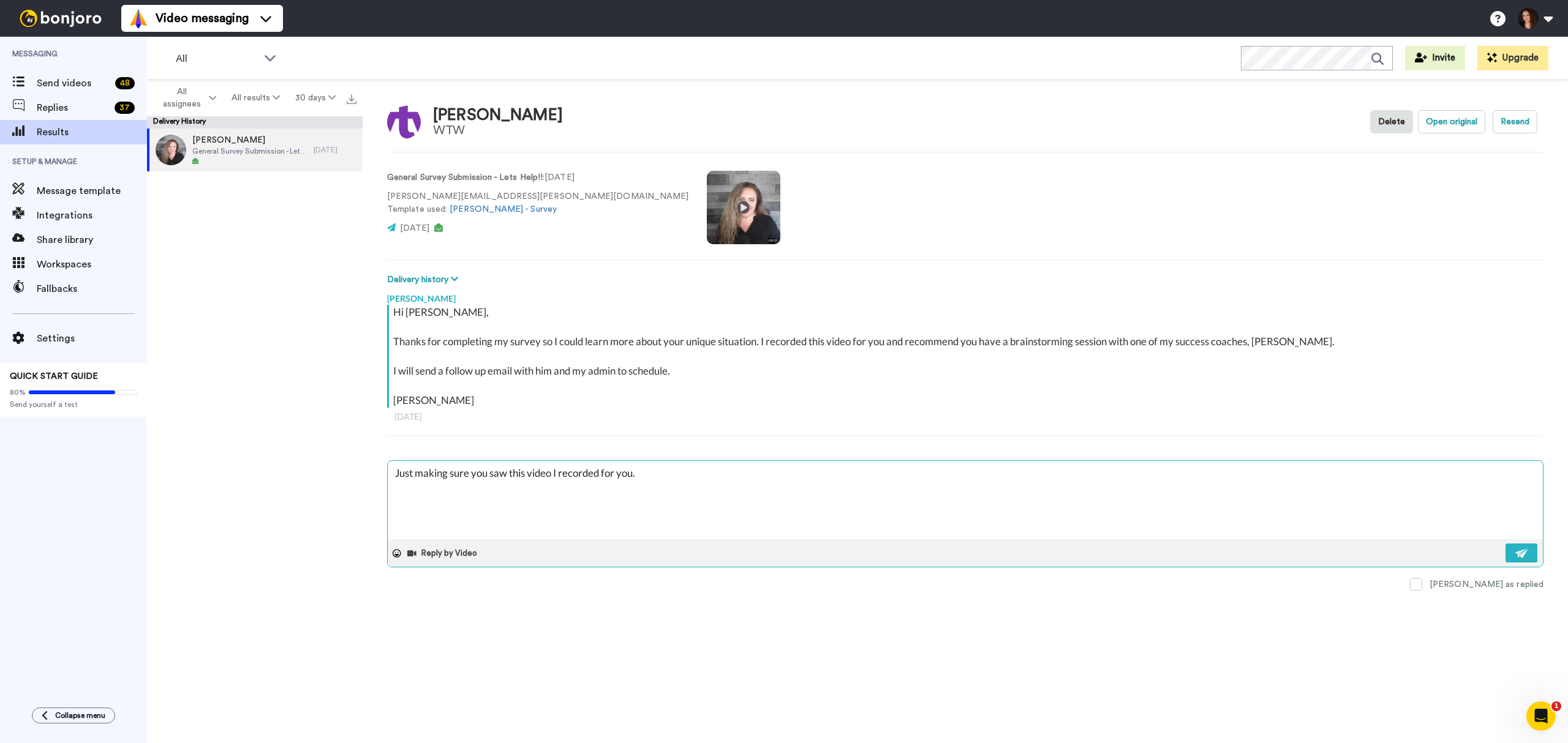
type textarea "x"
type textarea "Just making sure you saw this video I recorded for you.."
type textarea "x"
type textarea "Just making sure you saw this video I recorded for you..."
type textarea "x"
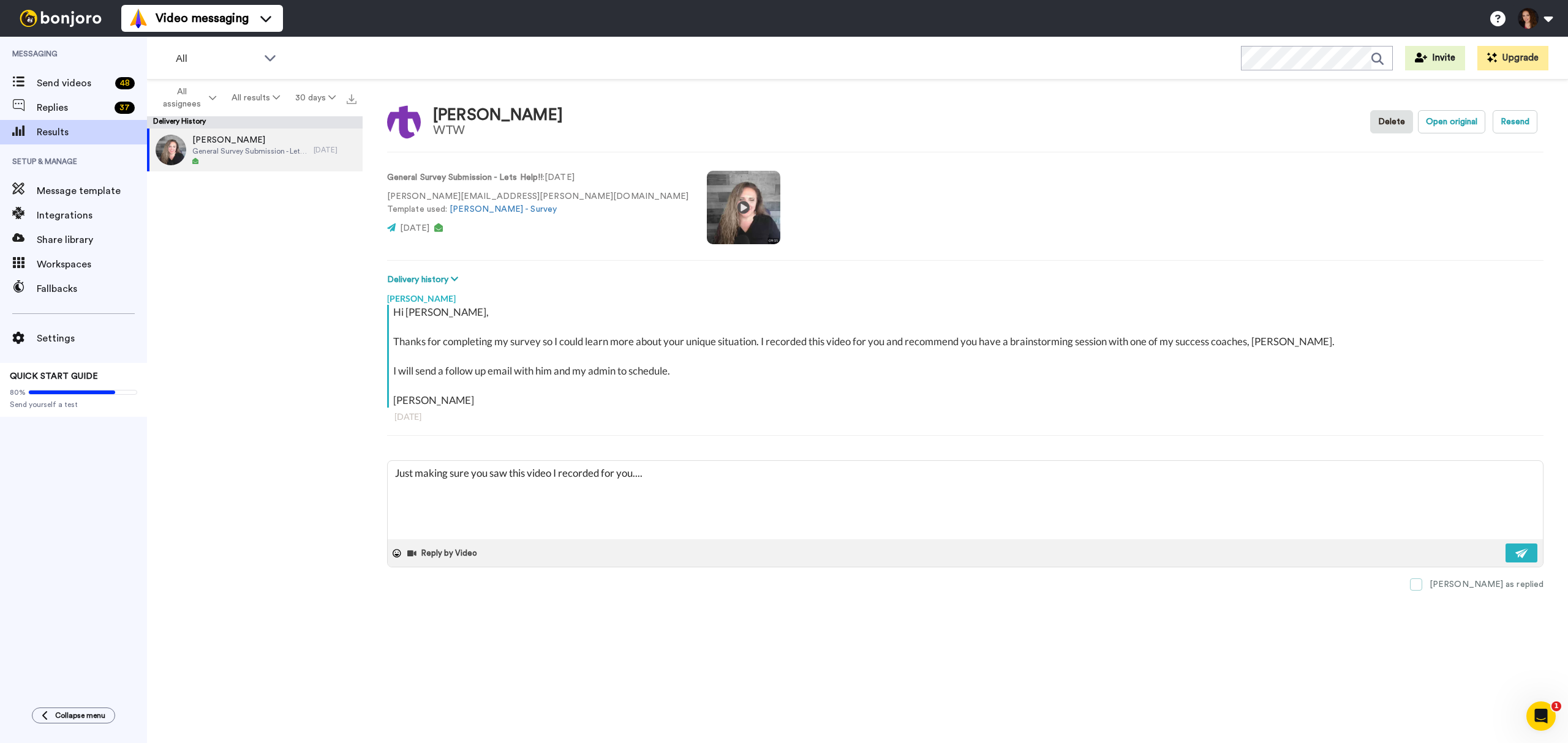
type textarea "Just making sure you saw this video I recorded for you...."
click at [1422, 591] on span at bounding box center [1416, 584] width 12 height 12
click at [1524, 554] on img at bounding box center [1522, 554] width 14 height 10
type textarea "x"
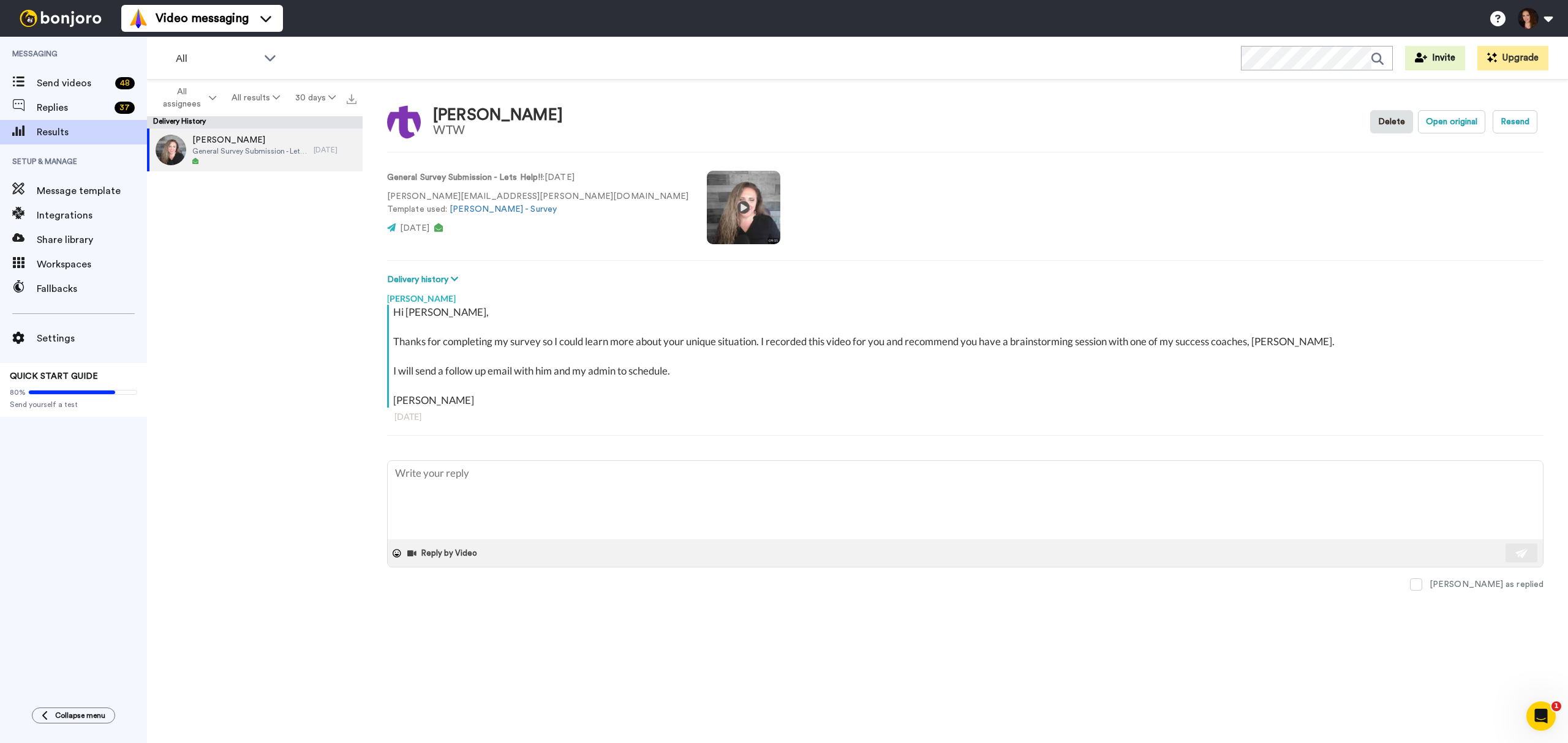
type textarea "x"
